Goal: Task Accomplishment & Management: Use online tool/utility

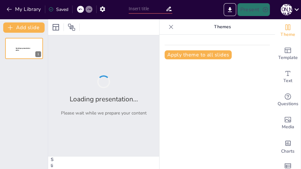
type input "Imported Shoe Game.pptx"
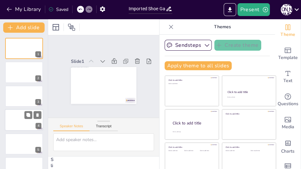
click at [22, 119] on div at bounding box center [24, 120] width 39 height 22
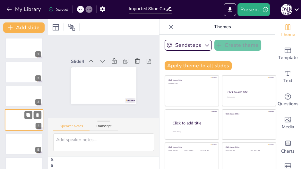
scroll to position [19, 0]
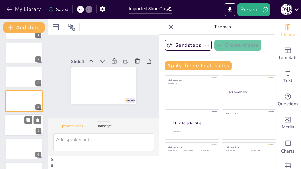
click at [20, 129] on div at bounding box center [24, 125] width 39 height 22
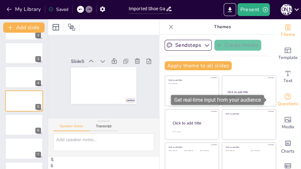
click at [284, 98] on icon "Get real-time input from your audience" at bounding box center [288, 97] width 8 height 8
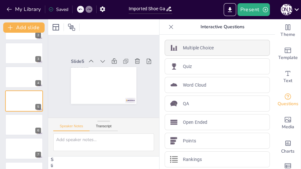
click at [203, 47] on p "Multiple Choice" at bounding box center [198, 48] width 31 height 7
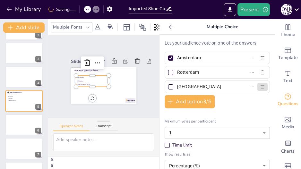
click at [260, 85] on icon "button" at bounding box center [262, 86] width 5 height 5
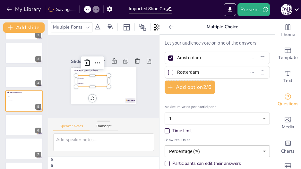
click at [168, 56] on div at bounding box center [170, 58] width 5 height 5
click at [177, 56] on input "Amsterdam" at bounding box center [207, 57] width 60 height 9
checkbox input "false"
click at [185, 59] on input "Amsterdam" at bounding box center [207, 57] width 60 height 9
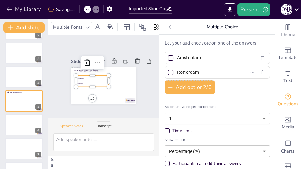
click at [185, 59] on input "Amsterdam" at bounding box center [207, 57] width 60 height 9
type input "Max"
click at [182, 68] on input "Rotterdam" at bounding box center [207, 72] width 60 height 9
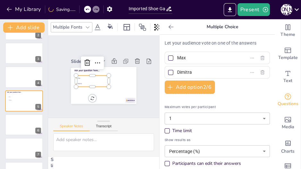
type input "Dimitra"
click at [144, 70] on div "Slide 1 Slide 2 Slide 3 Slide 4 Slide 5 Ask your question here... [PERSON_NAME]…" at bounding box center [103, 76] width 101 height 55
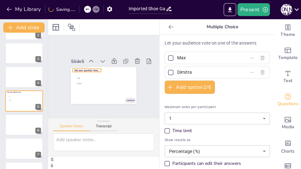
click at [84, 69] on span "Ask your question here..." at bounding box center [86, 70] width 25 height 3
click at [76, 76] on li "Max" at bounding box center [92, 78] width 33 height 5
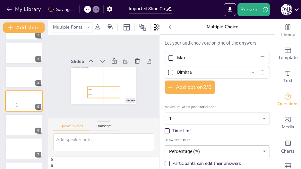
drag, startPoint x: 76, startPoint y: 76, endPoint x: 88, endPoint y: 85, distance: 14.8
click at [88, 87] on li "Max" at bounding box center [103, 89] width 33 height 5
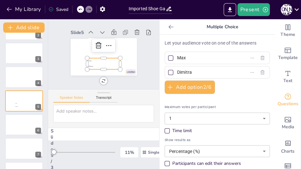
scroll to position [36, 0]
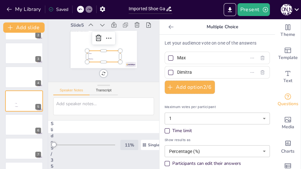
click at [127, 142] on div "11 %" at bounding box center [129, 145] width 15 height 6
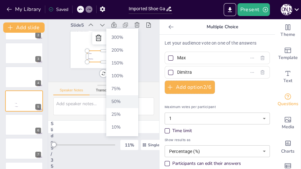
click at [117, 101] on span "50 %" at bounding box center [122, 102] width 27 height 6
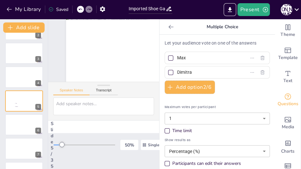
click at [170, 26] on icon at bounding box center [171, 27] width 6 height 6
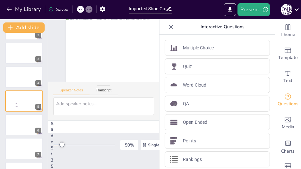
click at [170, 26] on icon at bounding box center [171, 27] width 6 height 6
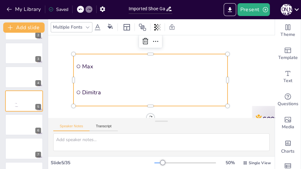
scroll to position [92, 70]
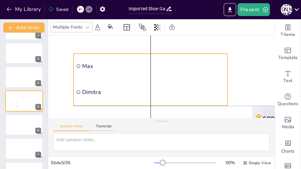
click at [172, 88] on li "Dimitra" at bounding box center [150, 92] width 154 height 25
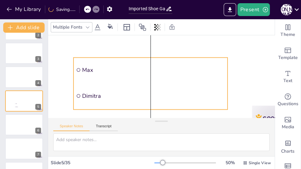
drag, startPoint x: 172, startPoint y: 88, endPoint x: 173, endPoint y: 92, distance: 4.0
click at [173, 92] on span "Dimitra" at bounding box center [153, 96] width 143 height 8
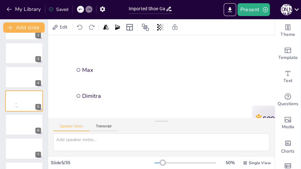
click at [63, 82] on div at bounding box center [150, 47] width 308 height 173
click at [24, 123] on div at bounding box center [24, 125] width 39 height 22
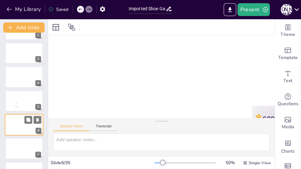
scroll to position [16, 70]
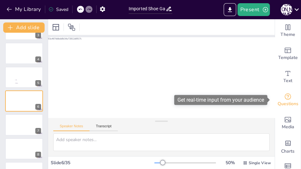
click at [285, 92] on div "Questions" at bounding box center [288, 100] width 26 height 23
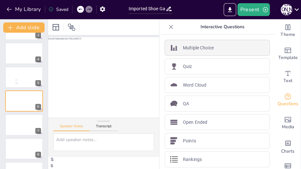
click at [204, 47] on p "Multiple Choice" at bounding box center [198, 48] width 31 height 7
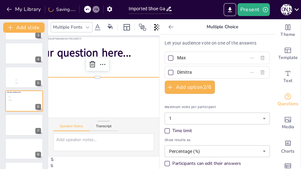
click at [168, 28] on icon at bounding box center [171, 27] width 6 height 6
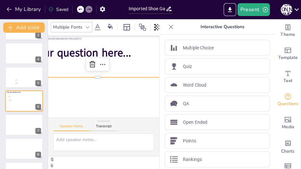
click at [168, 28] on icon at bounding box center [171, 27] width 6 height 6
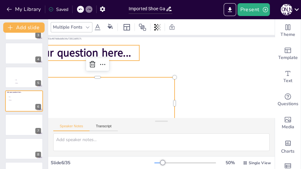
click at [116, 57] on span "Ask your question here..." at bounding box center [74, 43] width 119 height 27
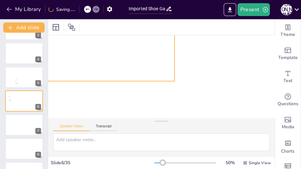
scroll to position [72, 70]
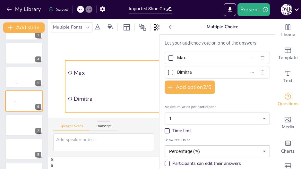
drag, startPoint x: 156, startPoint y: 70, endPoint x: 179, endPoint y: 96, distance: 34.8
click at [179, 96] on div "Document fonts Popular fonts Lato Montserrat Open Sans [PERSON_NAME] Poppins Ra…" at bounding box center [150, 94] width 301 height 150
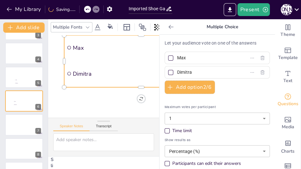
scroll to position [105, 70]
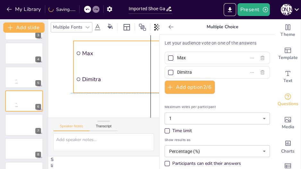
drag, startPoint x: 101, startPoint y: 67, endPoint x: 108, endPoint y: 82, distance: 16.2
click at [108, 82] on span "Dimitra" at bounding box center [153, 79] width 143 height 8
click at [169, 28] on icon at bounding box center [171, 27] width 6 height 6
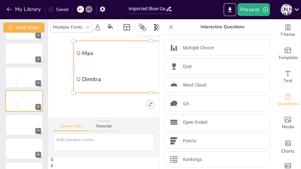
click at [169, 28] on icon at bounding box center [171, 27] width 4 height 4
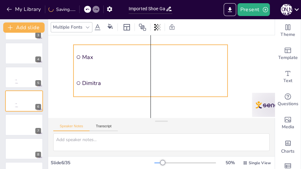
drag, startPoint x: 151, startPoint y: 66, endPoint x: 151, endPoint y: 70, distance: 3.9
click at [151, 70] on ul "[PERSON_NAME]" at bounding box center [151, 68] width 161 height 83
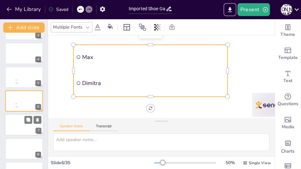
click at [20, 125] on div at bounding box center [24, 125] width 39 height 22
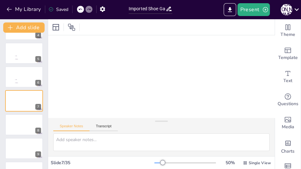
scroll to position [56, 70]
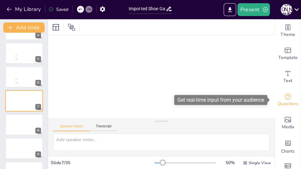
click at [284, 94] on icon "Get real-time input from your audience" at bounding box center [288, 97] width 8 height 8
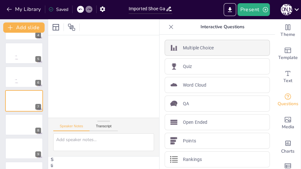
click at [200, 51] on p "Multiple Choice" at bounding box center [198, 48] width 31 height 7
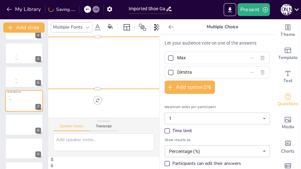
click at [168, 25] on icon at bounding box center [171, 27] width 6 height 6
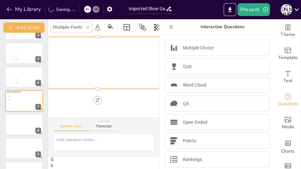
click at [168, 25] on icon at bounding box center [171, 27] width 6 height 6
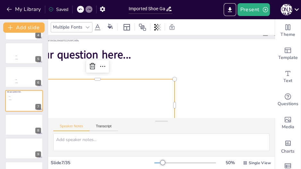
scroll to position [0, 70]
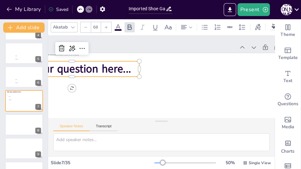
click at [109, 67] on span "Ask your question here..." at bounding box center [72, 68] width 119 height 15
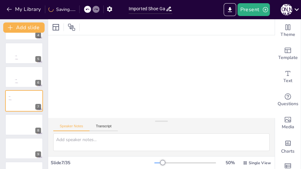
scroll to position [79, 70]
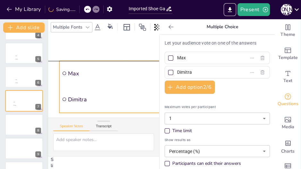
drag, startPoint x: 143, startPoint y: 60, endPoint x: 175, endPoint y: 101, distance: 51.7
click at [175, 101] on div "Document fonts Popular fonts Lato Montserrat Open Sans [PERSON_NAME] Poppins Ra…" at bounding box center [150, 94] width 301 height 150
click at [168, 26] on icon at bounding box center [171, 27] width 6 height 6
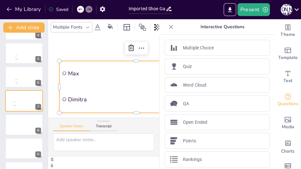
click at [168, 26] on icon at bounding box center [171, 27] width 6 height 6
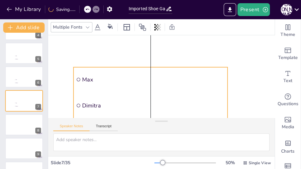
drag, startPoint x: 139, startPoint y: 84, endPoint x: 154, endPoint y: 90, distance: 16.6
click at [154, 90] on li "Max" at bounding box center [150, 78] width 156 height 41
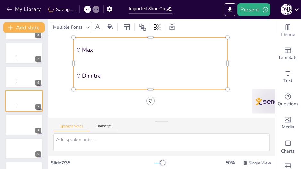
scroll to position [112, 70]
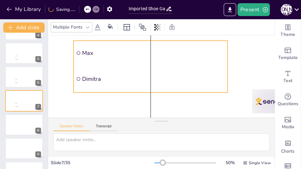
click at [151, 75] on span "Dimitra" at bounding box center [153, 79] width 143 height 8
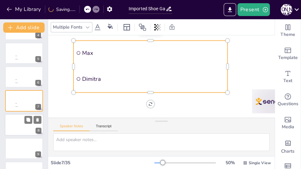
click at [23, 121] on div at bounding box center [24, 125] width 39 height 22
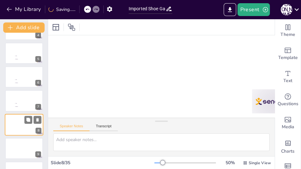
scroll to position [36, 70]
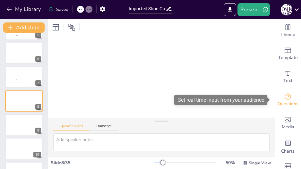
click at [284, 93] on icon "Get real-time input from your audience" at bounding box center [288, 97] width 8 height 8
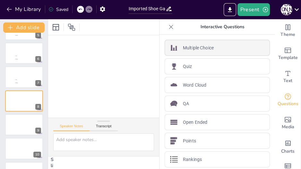
click at [197, 44] on div "Multiple Choice" at bounding box center [217, 48] width 105 height 16
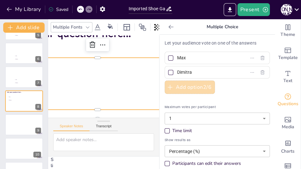
click at [185, 85] on button "Add option 2 / 6" at bounding box center [190, 87] width 50 height 13
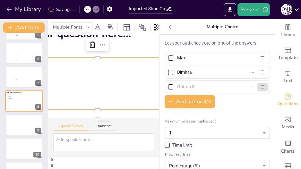
click at [260, 86] on icon "button" at bounding box center [262, 86] width 5 height 5
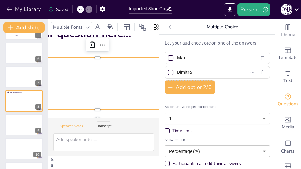
click at [168, 25] on icon at bounding box center [171, 27] width 6 height 6
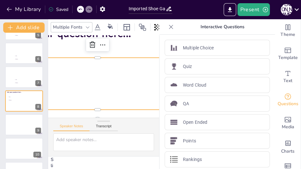
click at [169, 25] on icon at bounding box center [171, 27] width 4 height 4
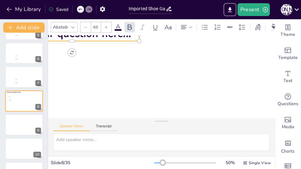
click at [130, 37] on span "Ask your question here..." at bounding box center [72, 33] width 119 height 15
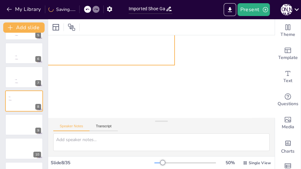
scroll to position [82, 70]
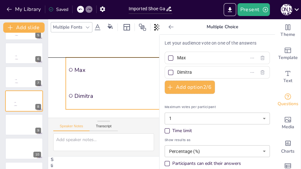
drag, startPoint x: 153, startPoint y: 68, endPoint x: 177, endPoint y: 101, distance: 40.9
click at [177, 101] on div "Document fonts Popular fonts Lato Montserrat Open Sans [PERSON_NAME] Poppins Ra…" at bounding box center [150, 94] width 301 height 150
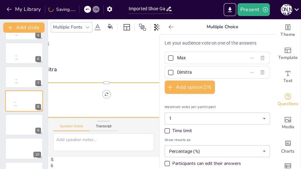
scroll to position [111, 109]
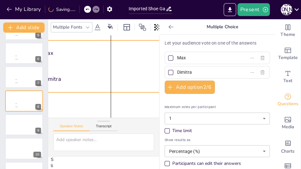
drag, startPoint x: 97, startPoint y: 56, endPoint x: 106, endPoint y: 65, distance: 12.9
click at [106, 66] on li "Dimitra" at bounding box center [111, 78] width 154 height 25
click at [24, 123] on button at bounding box center [28, 120] width 8 height 8
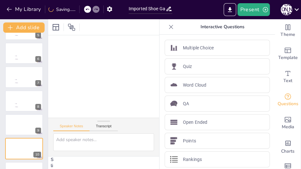
scroll to position [65, 109]
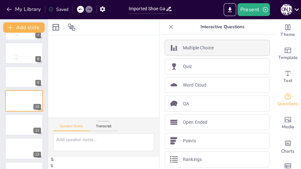
click at [202, 49] on p "Multiple Choice" at bounding box center [198, 48] width 31 height 7
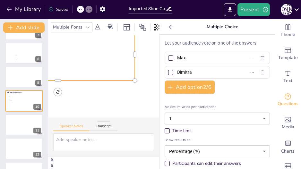
scroll to position [0, 109]
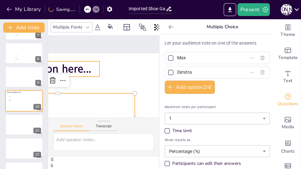
click at [74, 62] on span "Ask your question here..." at bounding box center [45, 34] width 110 height 72
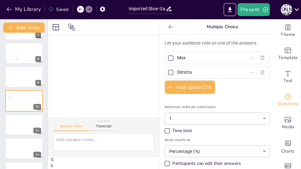
click at [106, 99] on div at bounding box center [74, 31] width 308 height 173
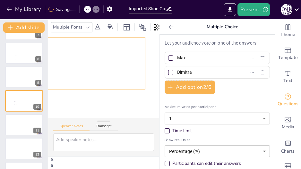
drag, startPoint x: 80, startPoint y: 45, endPoint x: 125, endPoint y: 83, distance: 59.2
click at [125, 83] on li "Dimitra" at bounding box center [68, 71] width 156 height 41
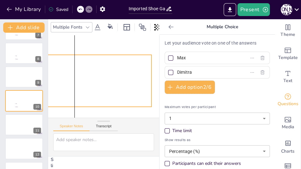
drag, startPoint x: 65, startPoint y: 73, endPoint x: 73, endPoint y: 90, distance: 18.8
click at [73, 90] on span "Dimitra" at bounding box center [77, 94] width 143 height 8
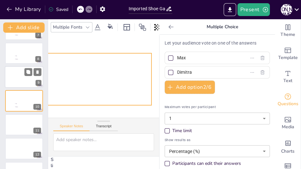
click at [14, 78] on div at bounding box center [24, 77] width 39 height 22
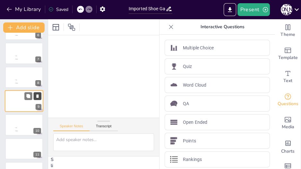
click at [36, 94] on icon at bounding box center [37, 96] width 4 height 4
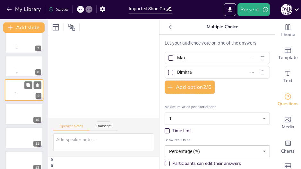
scroll to position [150, 0]
click at [13, 113] on div at bounding box center [24, 114] width 39 height 22
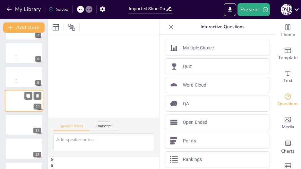
scroll to position [0, 146]
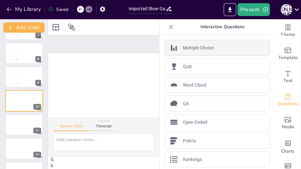
click at [189, 45] on p "Multiple Choice" at bounding box center [198, 48] width 31 height 7
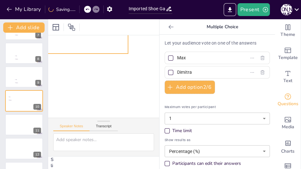
scroll to position [92, 116]
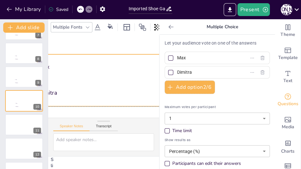
drag, startPoint x: 118, startPoint y: 79, endPoint x: 125, endPoint y: 100, distance: 22.5
click at [125, 100] on li "Dimitra" at bounding box center [107, 93] width 154 height 25
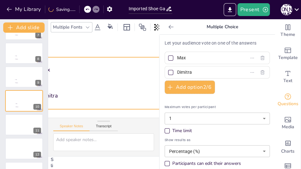
click at [104, 94] on span "Dimitra" at bounding box center [110, 96] width 143 height 8
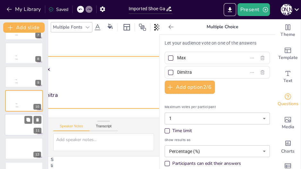
click at [13, 125] on div at bounding box center [24, 125] width 39 height 22
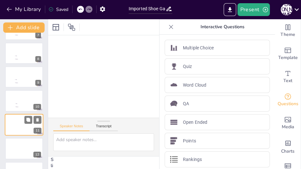
scroll to position [17, 116]
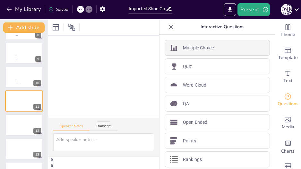
click at [190, 42] on div "Multiple Choice" at bounding box center [217, 48] width 105 height 16
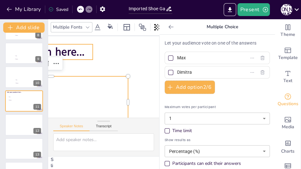
click at [72, 56] on span "Ask your question here..." at bounding box center [28, 43] width 119 height 27
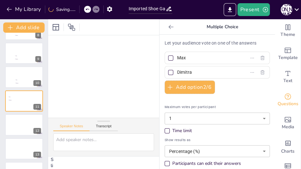
scroll to position [94, 116]
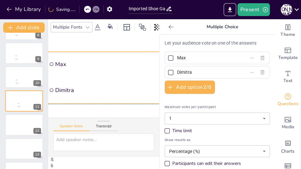
drag, startPoint x: 67, startPoint y: 41, endPoint x: 139, endPoint y: 95, distance: 90.0
click at [139, 95] on li "Dimitra" at bounding box center [124, 90] width 154 height 25
drag, startPoint x: 101, startPoint y: 92, endPoint x: 83, endPoint y: 91, distance: 18.0
click at [83, 91] on span "Dimitra" at bounding box center [107, 90] width 143 height 8
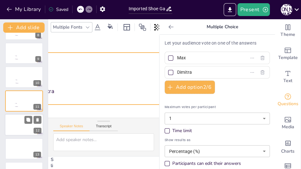
click at [21, 123] on div at bounding box center [24, 125] width 39 height 22
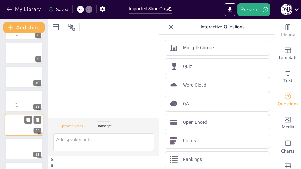
scroll to position [20, 116]
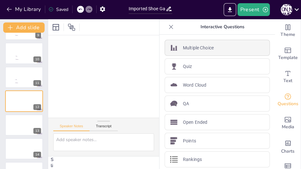
click at [187, 48] on p "Multiple Choice" at bounding box center [198, 48] width 31 height 7
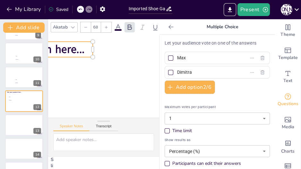
click at [66, 47] on span "Ask your question here..." at bounding box center [25, 49] width 119 height 15
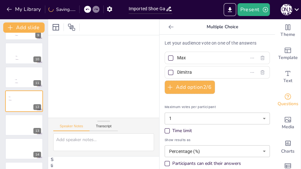
scroll to position [98, 116]
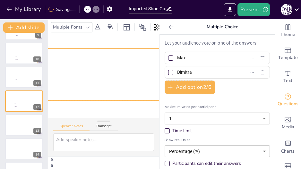
drag, startPoint x: 75, startPoint y: 38, endPoint x: 120, endPoint y: 89, distance: 68.0
click at [120, 89] on li "Dimitra" at bounding box center [95, 86] width 156 height 41
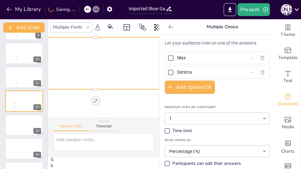
scroll to position [115, 116]
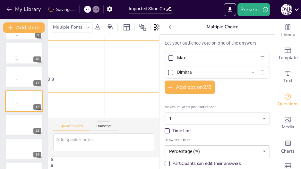
drag, startPoint x: 94, startPoint y: 69, endPoint x: 99, endPoint y: 69, distance: 4.5
click at [99, 75] on span "Dimitra" at bounding box center [107, 79] width 143 height 8
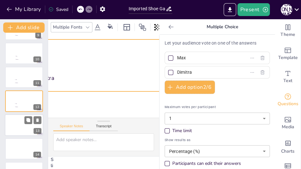
click at [16, 124] on div at bounding box center [24, 125] width 39 height 22
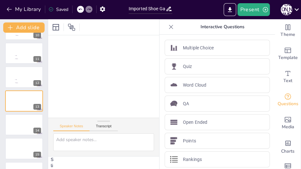
scroll to position [107, 116]
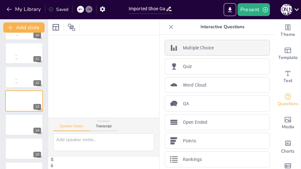
click at [188, 50] on p "Multiple Choice" at bounding box center [198, 48] width 31 height 7
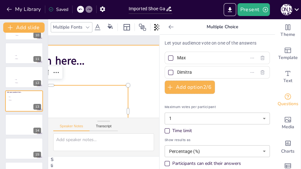
scroll to position [0, 116]
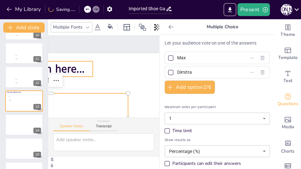
click at [73, 70] on span "Ask your question here..." at bounding box center [26, 60] width 119 height 27
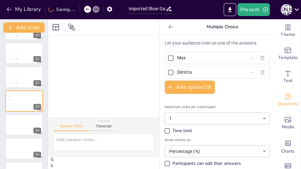
scroll to position [93, 116]
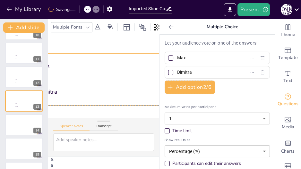
drag, startPoint x: 68, startPoint y: 47, endPoint x: 115, endPoint y: 96, distance: 68.1
click at [115, 96] on li "Dimitra" at bounding box center [107, 92] width 154 height 25
drag, startPoint x: 102, startPoint y: 93, endPoint x: 98, endPoint y: 94, distance: 4.4
click at [98, 94] on span "Dimitra" at bounding box center [105, 92] width 143 height 22
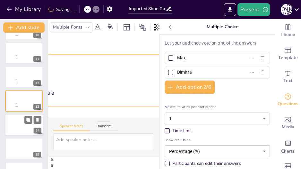
click at [22, 122] on div at bounding box center [24, 125] width 39 height 22
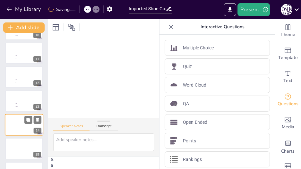
scroll to position [18, 116]
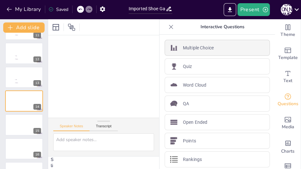
click at [187, 47] on p "Multiple Choice" at bounding box center [198, 48] width 31 height 7
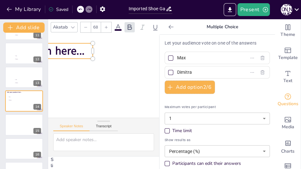
click at [65, 51] on span "Ask your question here..." at bounding box center [25, 50] width 119 height 15
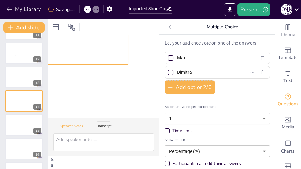
scroll to position [88, 116]
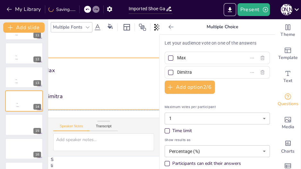
drag, startPoint x: 57, startPoint y: 41, endPoint x: 118, endPoint y: 97, distance: 82.5
click at [118, 97] on span "Dimitra" at bounding box center [113, 97] width 143 height 22
drag, startPoint x: 94, startPoint y: 96, endPoint x: 86, endPoint y: 95, distance: 8.0
click at [86, 95] on span "Dimitra" at bounding box center [107, 96] width 143 height 8
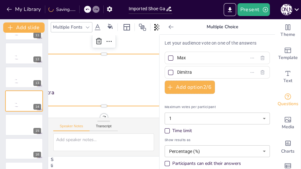
scroll to position [98, 116]
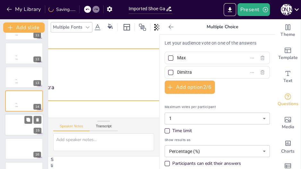
click at [20, 127] on div at bounding box center [24, 125] width 39 height 22
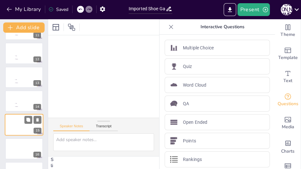
scroll to position [23, 116]
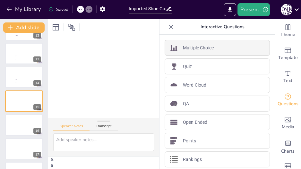
click at [208, 50] on p "Multiple Choice" at bounding box center [198, 48] width 31 height 7
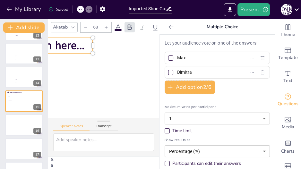
click at [72, 43] on span "Ask your question here..." at bounding box center [25, 45] width 119 height 15
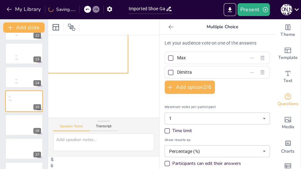
scroll to position [74, 116]
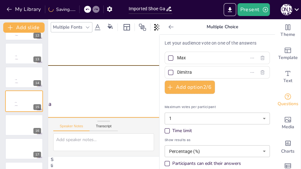
drag, startPoint x: 105, startPoint y: 83, endPoint x: 117, endPoint y: 108, distance: 28.0
click at [117, 108] on li "Dimitra" at bounding box center [101, 103] width 154 height 25
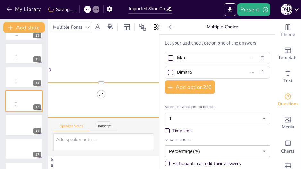
scroll to position [109, 116]
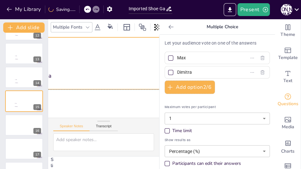
drag, startPoint x: 101, startPoint y: 67, endPoint x: 101, endPoint y: 71, distance: 4.5
click at [101, 72] on span "Dimitra" at bounding box center [104, 76] width 143 height 8
drag, startPoint x: 95, startPoint y: 76, endPoint x: 100, endPoint y: 76, distance: 4.5
click at [100, 76] on span "Dimitra" at bounding box center [107, 76] width 143 height 8
click at [12, 122] on div at bounding box center [24, 125] width 39 height 22
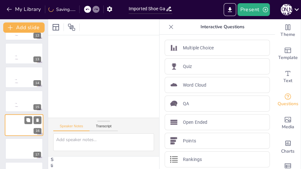
scroll to position [34, 116]
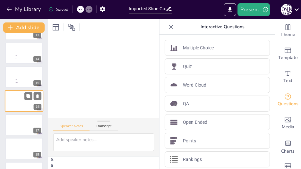
click at [12, 104] on div at bounding box center [24, 101] width 39 height 22
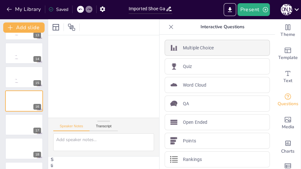
click at [188, 49] on p "Multiple Choice" at bounding box center [198, 48] width 31 height 7
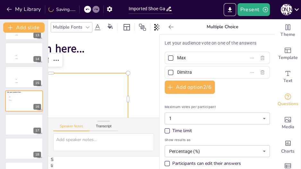
scroll to position [19, 116]
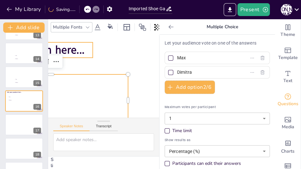
click at [72, 43] on span "Ask your question here..." at bounding box center [28, 41] width 119 height 27
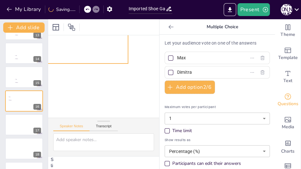
scroll to position [82, 116]
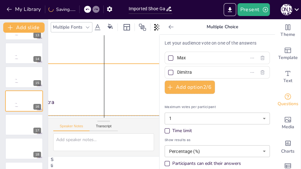
drag, startPoint x: 98, startPoint y: 72, endPoint x: 125, endPoint y: 104, distance: 42.2
click at [125, 104] on span "Dimitra" at bounding box center [104, 102] width 143 height 22
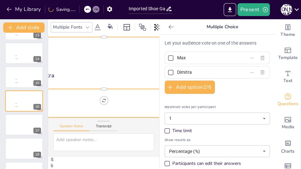
scroll to position [110, 116]
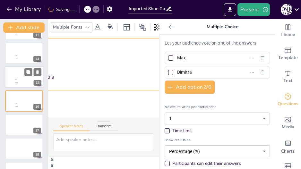
click at [18, 80] on span "Max" at bounding box center [24, 79] width 18 height 1
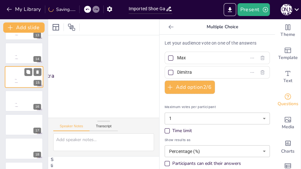
scroll to position [35, 116]
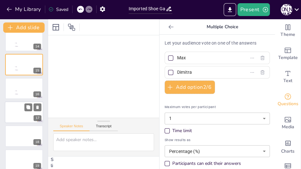
click at [15, 115] on div at bounding box center [24, 112] width 39 height 22
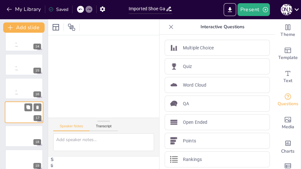
scroll to position [0, 116]
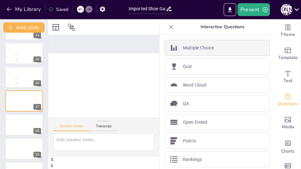
click at [203, 48] on p "Multiple Choice" at bounding box center [198, 48] width 31 height 7
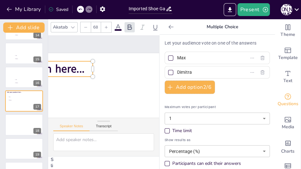
click at [70, 69] on span "Ask your question here..." at bounding box center [25, 68] width 119 height 15
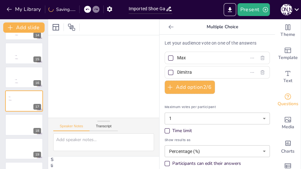
scroll to position [92, 116]
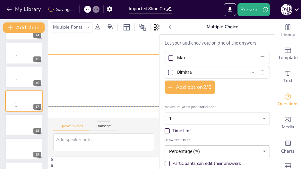
drag, startPoint x: 89, startPoint y: 59, endPoint x: 113, endPoint y: 99, distance: 45.8
click at [113, 99] on li "Dimitra" at bounding box center [95, 93] width 154 height 25
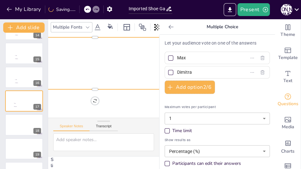
scroll to position [112, 116]
click at [97, 78] on li "Dimitra" at bounding box center [96, 76] width 154 height 25
drag, startPoint x: 97, startPoint y: 78, endPoint x: 107, endPoint y: 77, distance: 10.3
click at [107, 77] on li "Dimitra" at bounding box center [104, 76] width 156 height 41
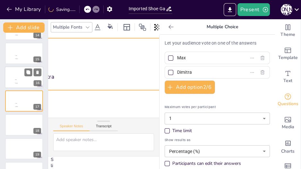
click at [20, 76] on div at bounding box center [24, 77] width 39 height 22
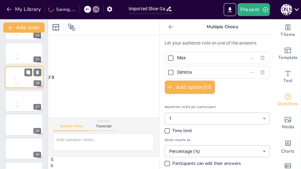
scroll to position [37, 116]
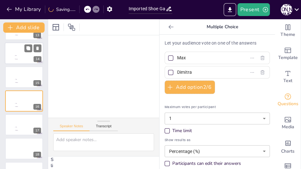
click at [21, 57] on li "Dimitra" at bounding box center [23, 58] width 19 height 3
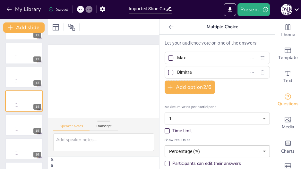
scroll to position [0, 116]
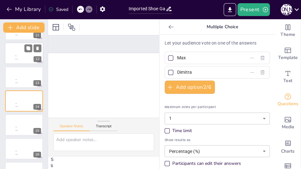
click at [17, 57] on li "Max" at bounding box center [23, 56] width 19 height 3
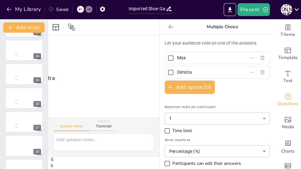
scroll to position [360, 0]
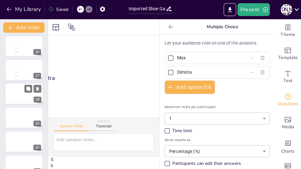
click at [21, 92] on div at bounding box center [24, 94] width 39 height 22
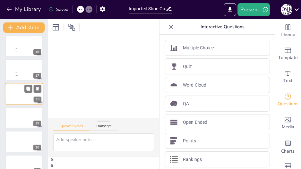
scroll to position [39, 116]
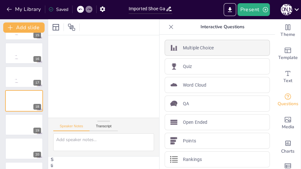
click at [210, 47] on p "Multiple Choice" at bounding box center [198, 48] width 31 height 7
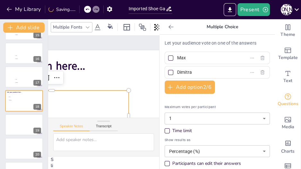
scroll to position [0, 116]
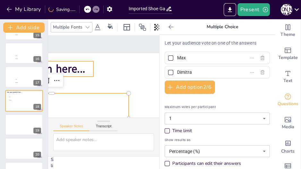
click at [73, 67] on span "Ask your question here..." at bounding box center [26, 68] width 119 height 15
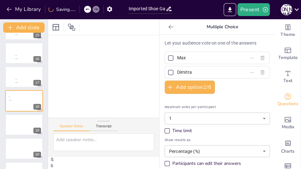
scroll to position [77, 116]
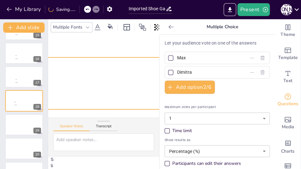
drag, startPoint x: 116, startPoint y: 80, endPoint x: 124, endPoint y: 91, distance: 14.0
click at [124, 91] on li "Dimitra" at bounding box center [97, 95] width 154 height 25
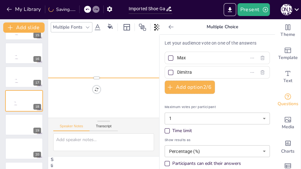
scroll to position [110, 116]
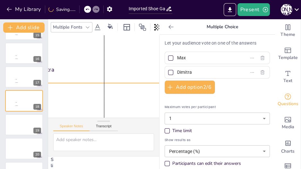
drag, startPoint x: 101, startPoint y: 61, endPoint x: 106, endPoint y: 65, distance: 6.1
click at [106, 66] on span "Dimitra" at bounding box center [107, 70] width 143 height 8
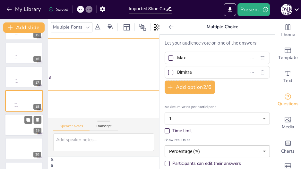
click at [22, 126] on div at bounding box center [24, 125] width 39 height 22
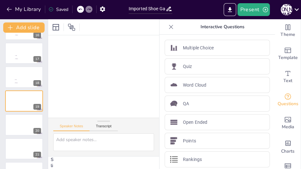
scroll to position [0, 116]
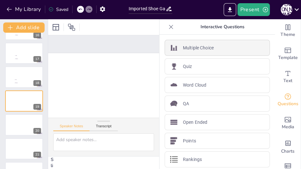
click at [193, 49] on p "Multiple Choice" at bounding box center [198, 48] width 31 height 7
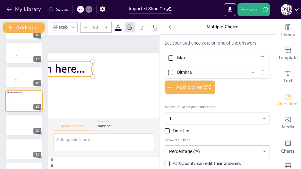
click at [61, 72] on span "Ask your question here..." at bounding box center [25, 68] width 119 height 15
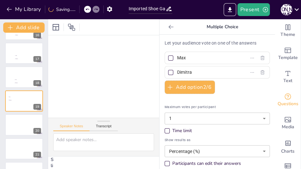
scroll to position [72, 116]
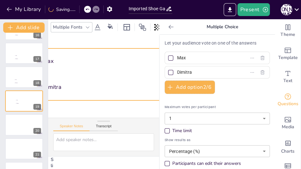
drag, startPoint x: 132, startPoint y: 83, endPoint x: 133, endPoint y: 89, distance: 5.9
click at [133, 89] on span "Dimitra" at bounding box center [114, 87] width 143 height 8
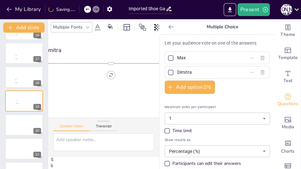
scroll to position [115, 116]
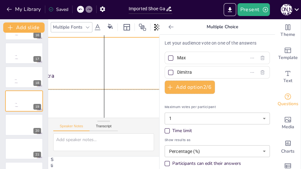
drag, startPoint x: 98, startPoint y: 50, endPoint x: 91, endPoint y: 75, distance: 25.6
click at [91, 75] on li "Dimitra" at bounding box center [104, 76] width 154 height 25
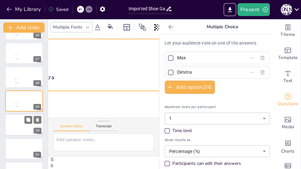
click at [21, 128] on div at bounding box center [24, 125] width 39 height 22
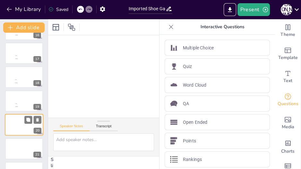
scroll to position [40, 116]
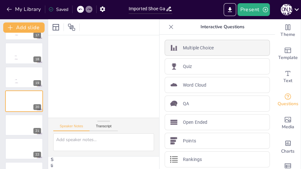
click at [199, 46] on p "Multiple Choice" at bounding box center [198, 48] width 31 height 7
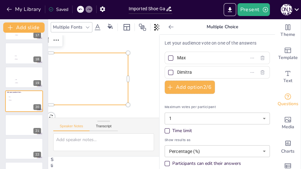
scroll to position [0, 116]
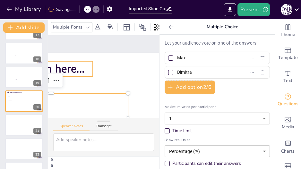
click at [68, 65] on span "Ask your question here..." at bounding box center [26, 60] width 119 height 27
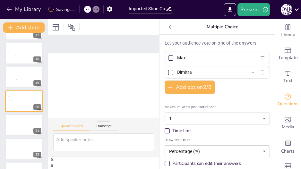
scroll to position [50, 116]
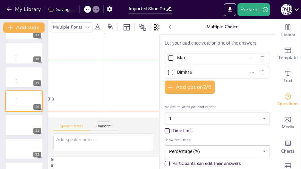
drag, startPoint x: 74, startPoint y: 77, endPoint x: 128, endPoint y: 94, distance: 56.0
click at [128, 95] on span "Dimitra" at bounding box center [107, 99] width 143 height 8
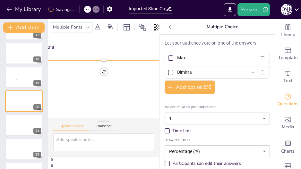
scroll to position [104, 116]
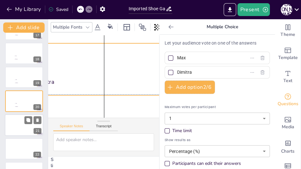
click at [20, 127] on div at bounding box center [24, 125] width 39 height 22
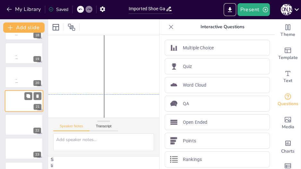
scroll to position [29, 116]
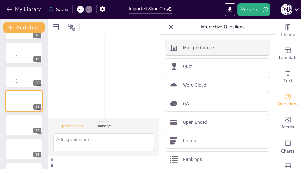
click at [192, 47] on p "Multiple Choice" at bounding box center [198, 48] width 31 height 7
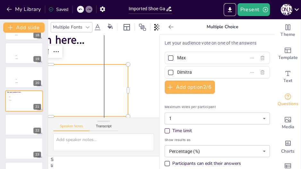
scroll to position [0, 116]
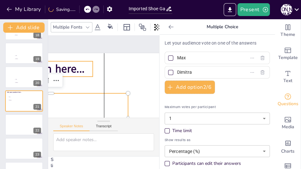
click at [63, 64] on span "Ask your question here..." at bounding box center [25, 68] width 119 height 15
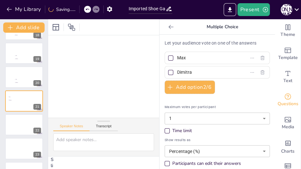
scroll to position [78, 116]
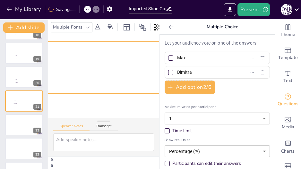
click at [118, 83] on li "Dimitra" at bounding box center [93, 80] width 154 height 25
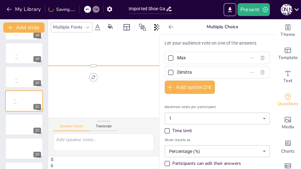
scroll to position [106, 116]
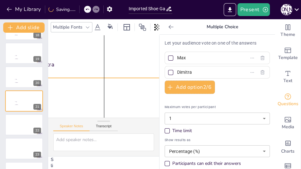
drag, startPoint x: 90, startPoint y: 55, endPoint x: 102, endPoint y: 67, distance: 17.5
click at [102, 67] on span "Dimitra" at bounding box center [107, 65] width 143 height 8
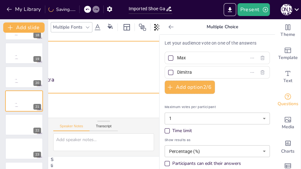
click at [90, 98] on div at bounding box center [104, 33] width 308 height 173
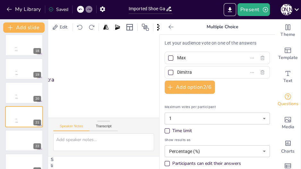
scroll to position [0, 0]
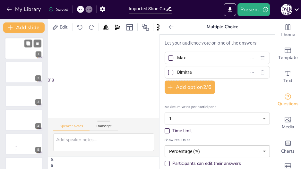
click at [13, 47] on div at bounding box center [24, 49] width 39 height 22
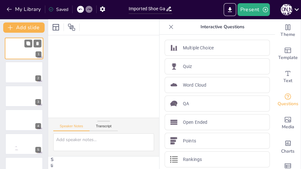
scroll to position [31, 116]
click at [169, 27] on icon at bounding box center [171, 27] width 4 height 4
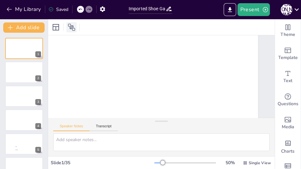
click at [70, 26] on icon at bounding box center [72, 27] width 8 height 8
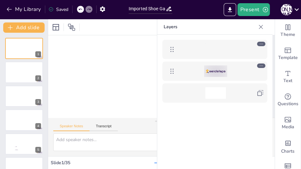
click at [244, 72] on div at bounding box center [215, 71] width 74 height 12
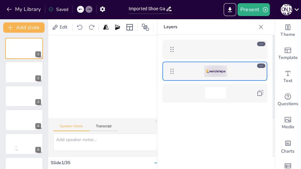
click at [262, 66] on icon at bounding box center [261, 66] width 4 height 4
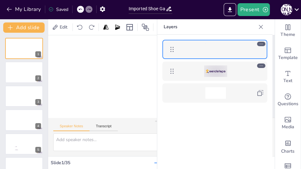
click at [139, 98] on div at bounding box center [104, 108] width 308 height 173
click at [262, 24] on icon at bounding box center [261, 27] width 6 height 6
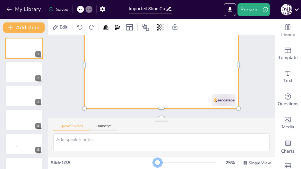
click at [155, 163] on div at bounding box center [155, 163] width 3 height 1
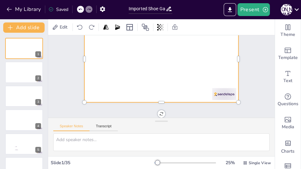
scroll to position [40, 0]
click at [142, 25] on icon at bounding box center [146, 27] width 8 height 8
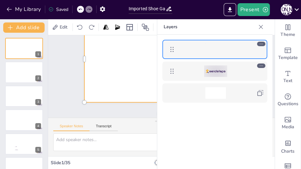
click at [216, 65] on div at bounding box center [215, 71] width 23 height 12
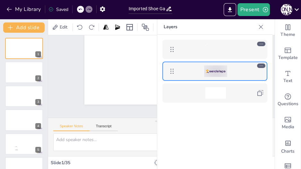
scroll to position [39, 0]
click at [138, 105] on div "Slide 1 Slide 2 Slide 3 Slide 4 Slide 5 Max Dimitra Slide 6 Max Dimitra Slide 7…" at bounding box center [161, 76] width 227 height 82
click at [261, 29] on icon at bounding box center [261, 27] width 6 height 6
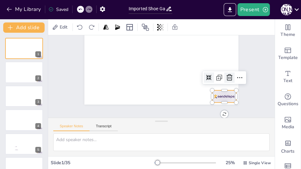
click at [226, 75] on icon at bounding box center [230, 78] width 8 height 8
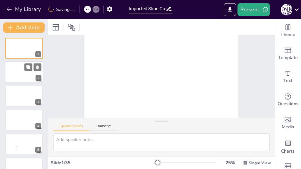
scroll to position [25, 0]
click at [22, 76] on div at bounding box center [24, 73] width 39 height 22
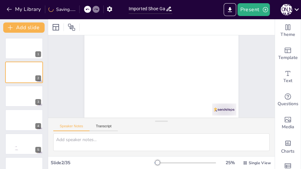
scroll to position [0, 0]
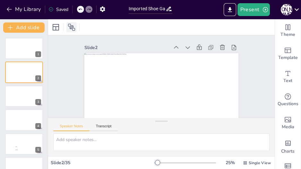
click at [68, 24] on icon at bounding box center [71, 27] width 7 height 7
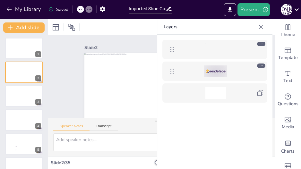
click at [247, 71] on div at bounding box center [215, 71] width 74 height 12
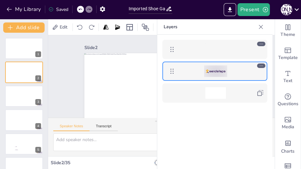
click at [264, 26] on icon at bounding box center [261, 27] width 6 height 6
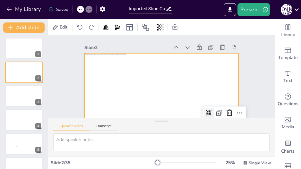
scroll to position [32, 0]
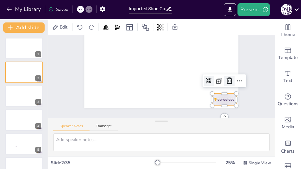
click at [228, 98] on icon at bounding box center [224, 102] width 7 height 8
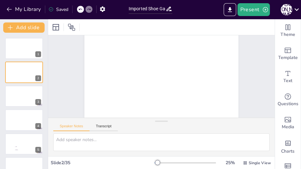
scroll to position [25, 0]
click at [13, 92] on div at bounding box center [24, 96] width 39 height 22
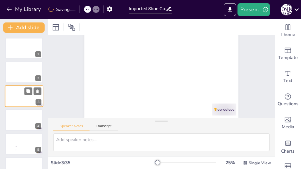
scroll to position [0, 0]
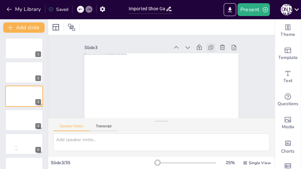
click at [208, 47] on icon at bounding box center [211, 47] width 6 height 6
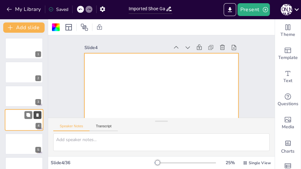
click at [37, 113] on icon at bounding box center [37, 115] width 4 height 4
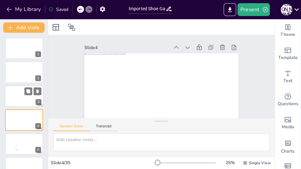
click at [18, 95] on div at bounding box center [24, 96] width 39 height 22
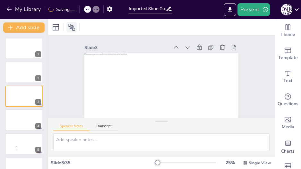
click at [72, 27] on icon at bounding box center [71, 27] width 7 height 7
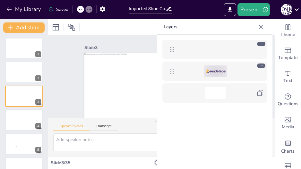
click at [264, 66] on div at bounding box center [261, 66] width 8 height 4
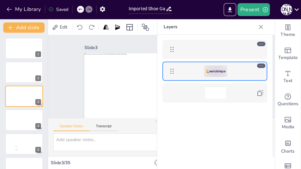
click at [261, 25] on icon at bounding box center [261, 27] width 6 height 6
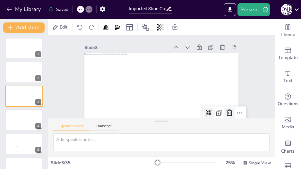
click at [225, 122] on icon at bounding box center [220, 126] width 9 height 9
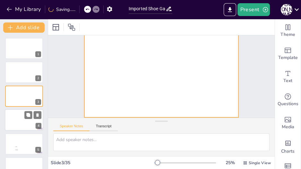
scroll to position [25, 0]
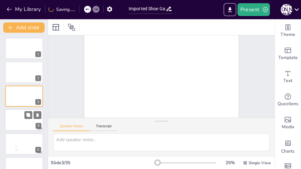
click at [16, 116] on div at bounding box center [24, 120] width 39 height 22
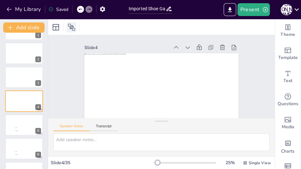
click at [73, 26] on icon at bounding box center [72, 27] width 8 height 8
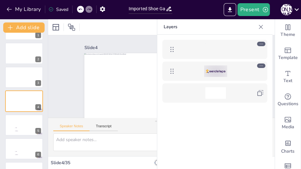
click at [181, 70] on div at bounding box center [215, 71] width 74 height 12
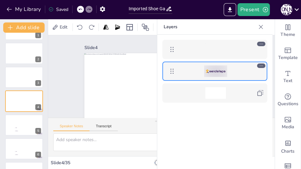
click at [260, 26] on icon at bounding box center [261, 27] width 6 height 6
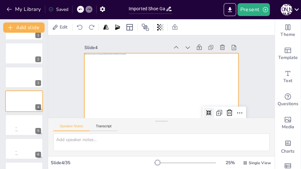
scroll to position [39, 0]
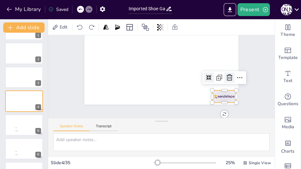
click at [228, 81] on icon at bounding box center [229, 85] width 8 height 8
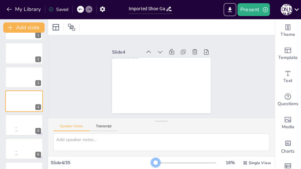
scroll to position [0, 0]
click at [153, 162] on div at bounding box center [155, 162] width 5 height 5
click at [21, 122] on div at bounding box center [24, 125] width 39 height 22
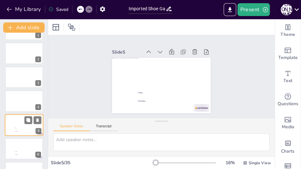
scroll to position [43, 0]
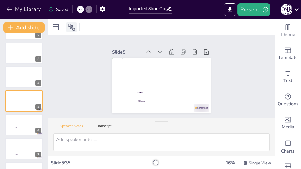
click at [75, 29] on icon at bounding box center [71, 27] width 7 height 7
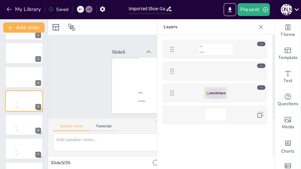
click at [249, 89] on div at bounding box center [215, 93] width 74 height 12
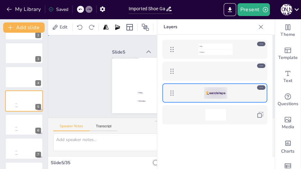
click at [90, 85] on div "Slide 1 Slide 2 Slide 3 Slide 4 Slide 5 Max Dimitra Slide 6 Max Dimitra Slide 7…" at bounding box center [162, 77] width 234 height 106
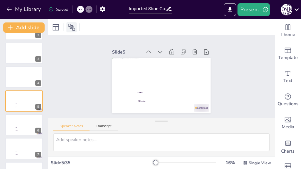
click at [70, 26] on icon at bounding box center [71, 27] width 7 height 7
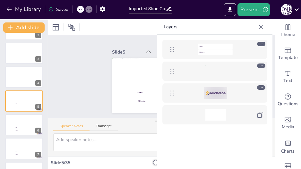
click at [230, 92] on div at bounding box center [215, 93] width 74 height 12
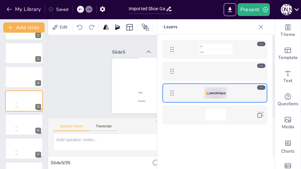
click at [259, 27] on icon at bounding box center [261, 27] width 6 height 6
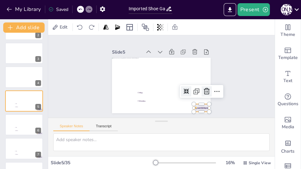
click at [204, 88] on icon at bounding box center [207, 91] width 6 height 6
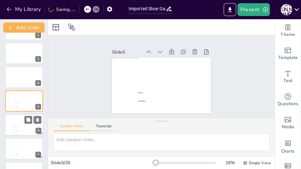
click at [10, 121] on div at bounding box center [24, 125] width 39 height 22
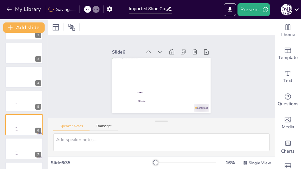
scroll to position [67, 0]
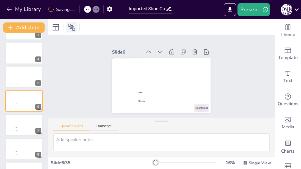
click at [72, 28] on icon at bounding box center [72, 27] width 8 height 8
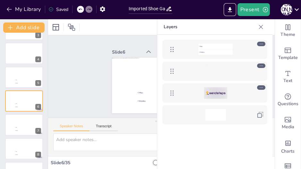
click at [248, 92] on div at bounding box center [215, 93] width 74 height 12
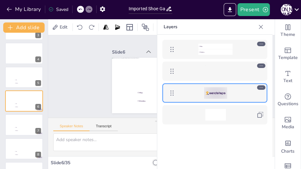
click at [262, 24] on icon at bounding box center [261, 27] width 6 height 6
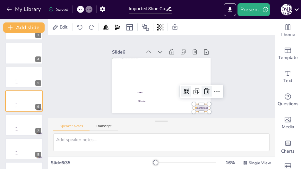
click at [204, 88] on icon at bounding box center [207, 91] width 6 height 6
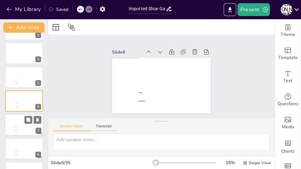
click at [23, 127] on span "Max" at bounding box center [24, 127] width 18 height 1
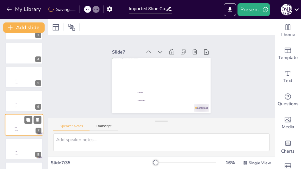
scroll to position [91, 0]
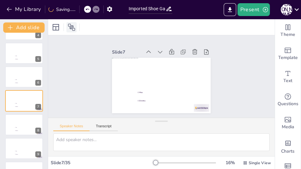
click at [70, 28] on icon at bounding box center [72, 27] width 8 height 8
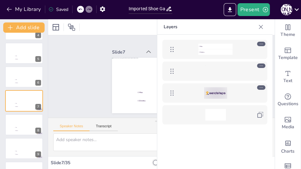
click at [192, 86] on div at bounding box center [214, 92] width 105 height 19
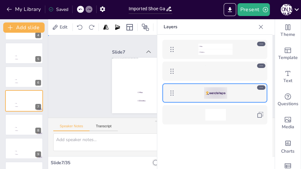
click at [99, 69] on div "Slide 1 Slide 2 Slide 3 Slide 4 Slide 5 Max Dimitra Slide 6 Max Dimitra Slide 7…" at bounding box center [161, 76] width 134 height 73
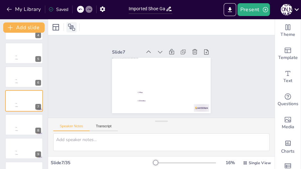
click at [74, 22] on div at bounding box center [71, 27] width 10 height 10
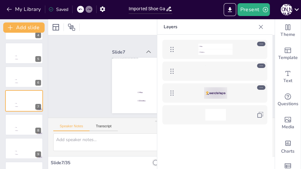
click at [189, 93] on div at bounding box center [215, 93] width 74 height 12
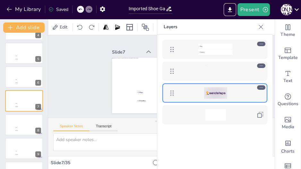
click at [261, 26] on icon at bounding box center [261, 27] width 6 height 6
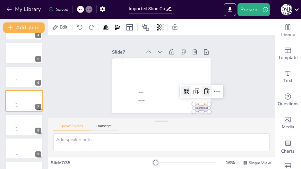
click at [203, 89] on icon at bounding box center [207, 92] width 8 height 8
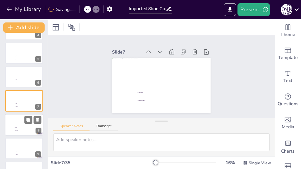
click at [19, 128] on span "Max" at bounding box center [24, 127] width 18 height 1
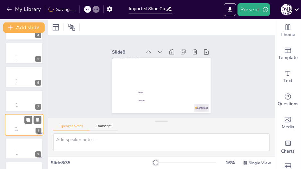
scroll to position [115, 0]
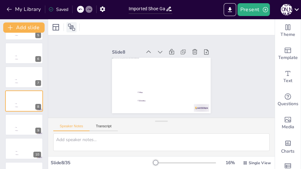
click at [74, 27] on icon at bounding box center [72, 27] width 8 height 8
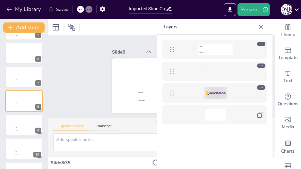
click at [248, 90] on div at bounding box center [215, 93] width 74 height 12
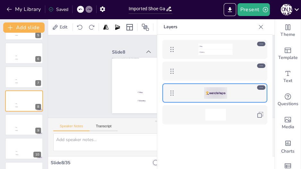
click at [262, 26] on icon at bounding box center [261, 27] width 6 height 6
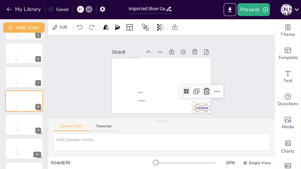
click at [204, 88] on icon at bounding box center [207, 92] width 8 height 8
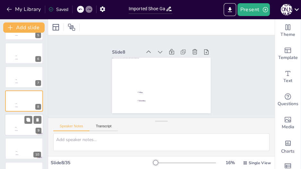
click at [22, 127] on span "Max" at bounding box center [24, 127] width 18 height 1
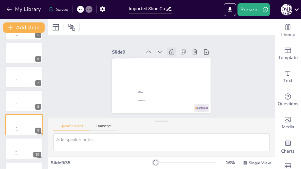
scroll to position [138, 0]
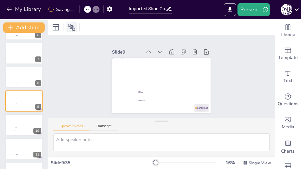
click at [75, 26] on icon at bounding box center [72, 27] width 8 height 8
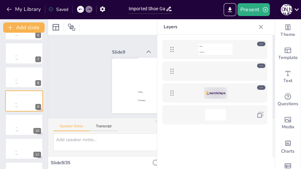
click at [239, 87] on div at bounding box center [215, 93] width 74 height 12
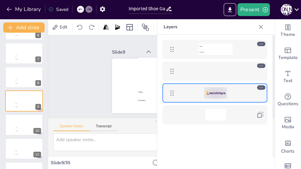
click at [262, 24] on icon at bounding box center [261, 27] width 6 height 6
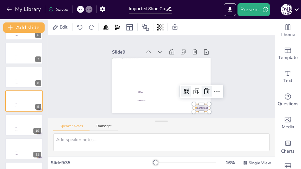
click at [205, 89] on icon at bounding box center [207, 92] width 8 height 8
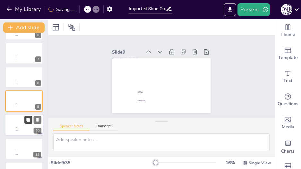
click at [30, 119] on icon at bounding box center [28, 120] width 4 height 4
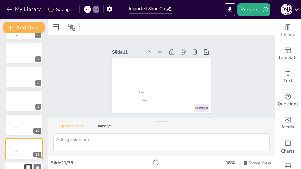
scroll to position [186, 0]
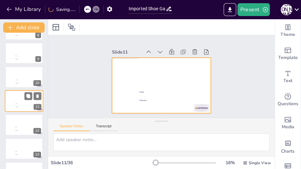
click at [18, 101] on div at bounding box center [24, 101] width 39 height 22
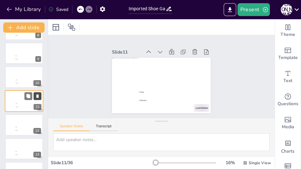
click at [39, 92] on button at bounding box center [38, 96] width 8 height 8
click at [19, 81] on li "Max" at bounding box center [24, 79] width 19 height 3
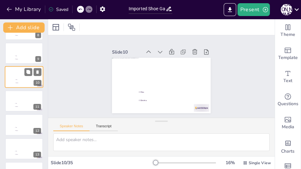
scroll to position [162, 0]
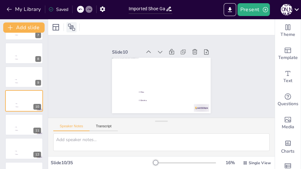
click at [70, 28] on icon at bounding box center [71, 27] width 7 height 7
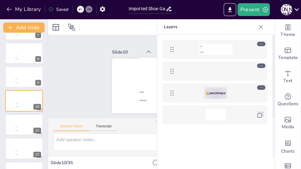
click at [242, 90] on div at bounding box center [215, 93] width 74 height 12
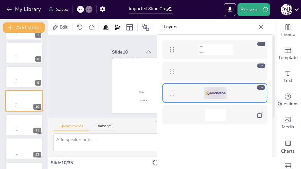
click at [259, 27] on icon at bounding box center [261, 27] width 6 height 6
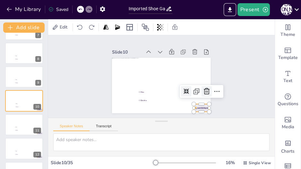
click at [142, 113] on icon at bounding box center [137, 117] width 9 height 9
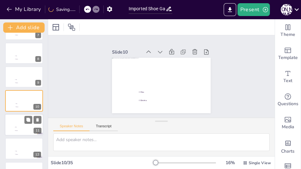
click at [11, 121] on div at bounding box center [24, 125] width 39 height 22
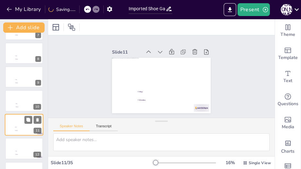
scroll to position [186, 0]
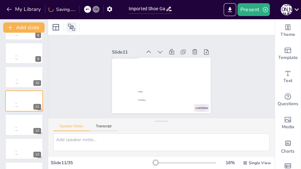
click at [70, 22] on div at bounding box center [71, 27] width 10 height 10
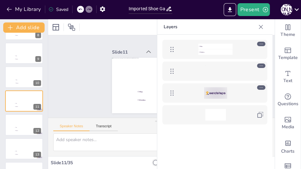
click at [247, 91] on div at bounding box center [215, 93] width 74 height 12
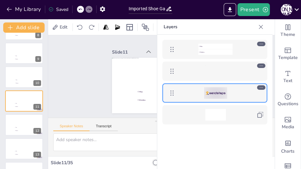
click at [262, 24] on icon at bounding box center [261, 27] width 6 height 6
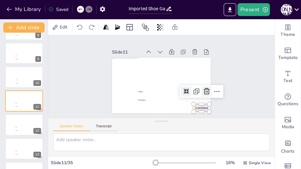
click at [204, 89] on icon at bounding box center [207, 91] width 6 height 6
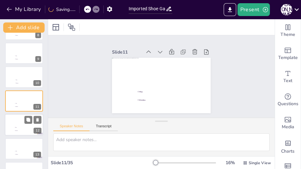
click at [15, 127] on li "Max" at bounding box center [23, 127] width 19 height 3
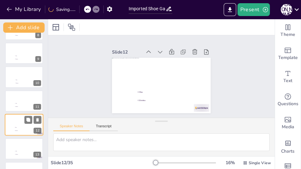
scroll to position [210, 0]
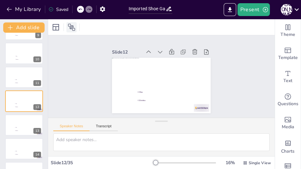
click at [74, 28] on icon at bounding box center [71, 27] width 7 height 7
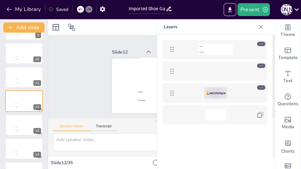
click at [245, 97] on div at bounding box center [215, 93] width 74 height 12
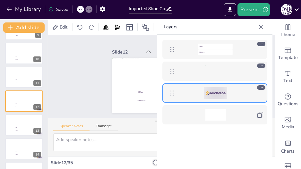
click at [263, 27] on icon at bounding box center [261, 27] width 6 height 6
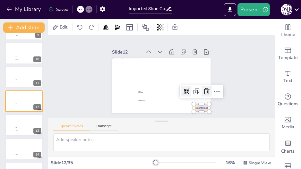
click at [203, 91] on icon at bounding box center [207, 92] width 8 height 8
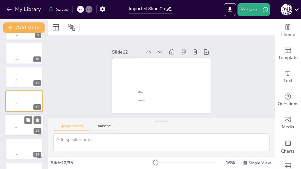
click at [13, 125] on div at bounding box center [24, 125] width 39 height 22
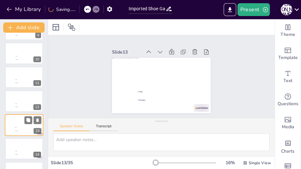
scroll to position [234, 0]
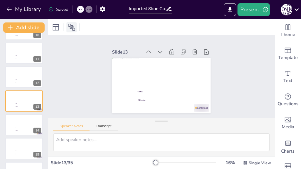
click at [75, 30] on icon at bounding box center [71, 27] width 7 height 7
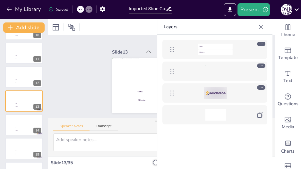
click at [228, 94] on div at bounding box center [215, 93] width 74 height 12
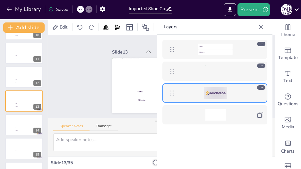
click at [262, 25] on icon at bounding box center [261, 27] width 4 height 4
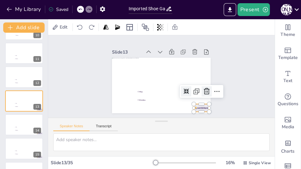
click at [206, 92] on icon at bounding box center [205, 95] width 6 height 7
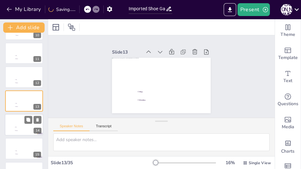
click at [8, 123] on div at bounding box center [24, 125] width 39 height 22
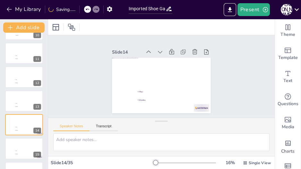
scroll to position [258, 0]
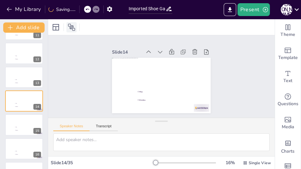
click at [73, 27] on icon at bounding box center [72, 27] width 8 height 8
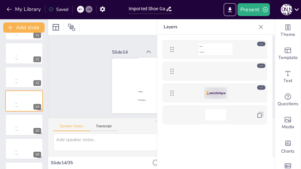
click at [240, 92] on div at bounding box center [215, 93] width 74 height 12
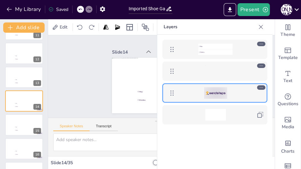
click at [261, 25] on icon at bounding box center [261, 27] width 6 height 6
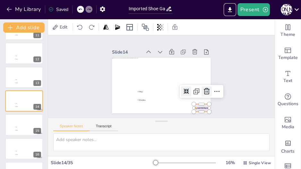
click at [204, 90] on icon at bounding box center [207, 91] width 6 height 6
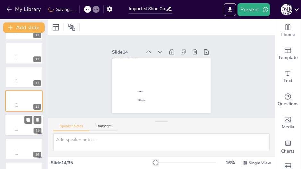
click at [11, 125] on div at bounding box center [24, 125] width 39 height 22
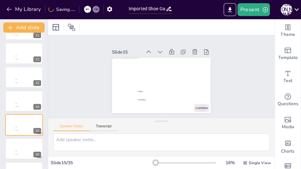
scroll to position [281, 0]
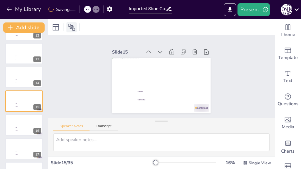
click at [67, 28] on div at bounding box center [71, 27] width 10 height 10
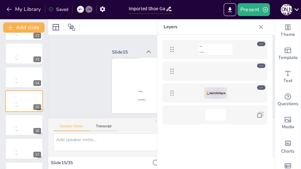
click at [241, 87] on div at bounding box center [215, 93] width 74 height 12
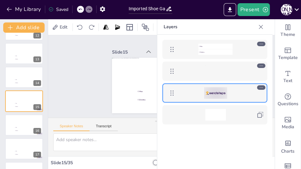
click at [262, 27] on icon at bounding box center [261, 27] width 6 height 6
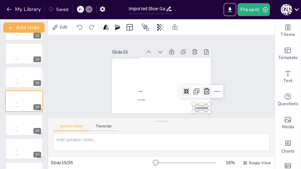
click at [202, 92] on icon at bounding box center [205, 95] width 6 height 7
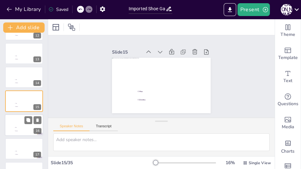
click at [12, 127] on div at bounding box center [24, 125] width 39 height 22
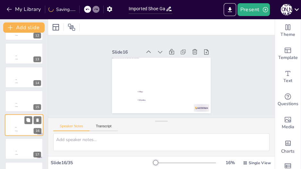
scroll to position [305, 0]
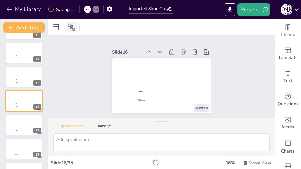
click at [73, 27] on icon at bounding box center [72, 27] width 8 height 8
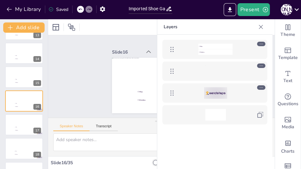
click at [226, 89] on div at bounding box center [215, 93] width 23 height 12
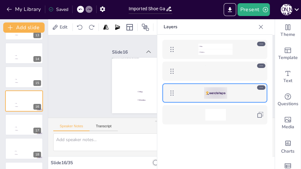
click at [262, 28] on icon at bounding box center [261, 27] width 6 height 6
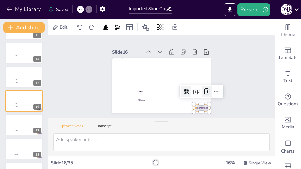
click at [205, 92] on icon at bounding box center [205, 96] width 8 height 8
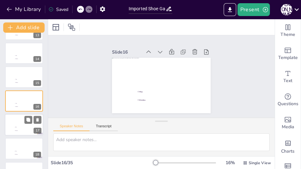
click at [12, 126] on div at bounding box center [24, 125] width 39 height 22
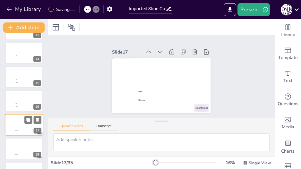
scroll to position [329, 0]
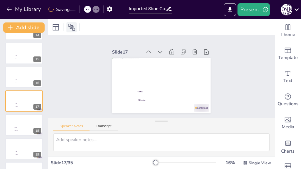
click at [72, 26] on icon at bounding box center [71, 27] width 7 height 7
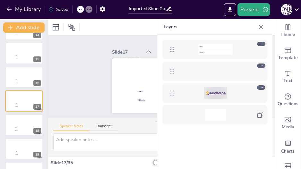
click at [236, 89] on div at bounding box center [215, 93] width 74 height 12
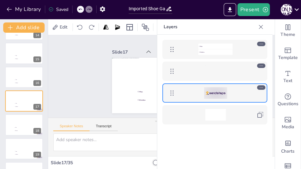
click at [260, 27] on icon at bounding box center [261, 27] width 6 height 6
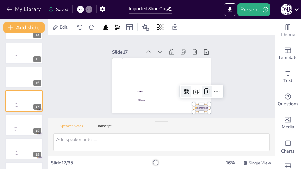
click at [125, 95] on icon at bounding box center [120, 100] width 11 height 11
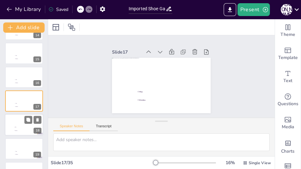
click at [15, 126] on li "Max" at bounding box center [23, 127] width 19 height 3
click at [69, 25] on icon at bounding box center [72, 27] width 8 height 8
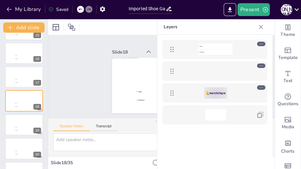
click at [240, 90] on div at bounding box center [215, 93] width 74 height 12
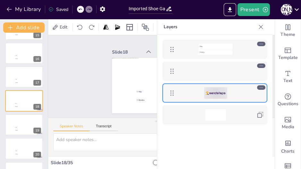
click at [260, 27] on icon at bounding box center [261, 27] width 6 height 6
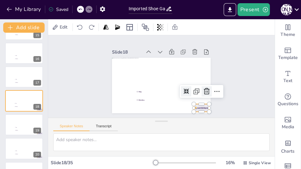
click at [204, 92] on icon at bounding box center [205, 96] width 8 height 8
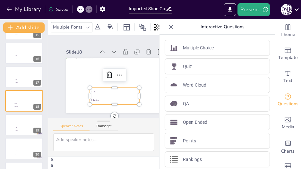
click at [152, 97] on div "Slide 1 Slide 2 Slide 3 Slide 4 Slide 5 Max Dimitra Slide 6 Max Dimitra Slide 7…" at bounding box center [103, 76] width 111 height 82
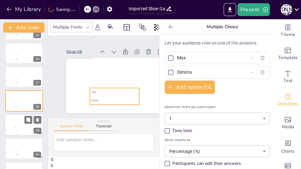
click at [12, 121] on div at bounding box center [24, 125] width 39 height 22
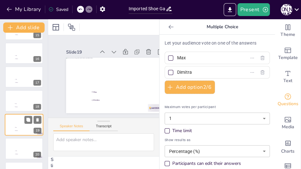
scroll to position [377, 0]
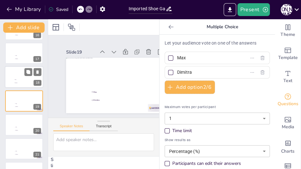
click at [20, 82] on li "Dimitra" at bounding box center [23, 83] width 19 height 3
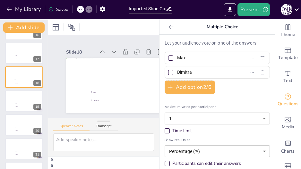
scroll to position [353, 0]
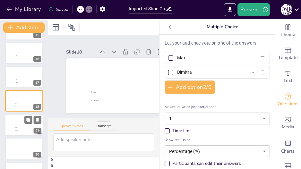
click at [17, 131] on span "Dimitra" at bounding box center [24, 130] width 18 height 1
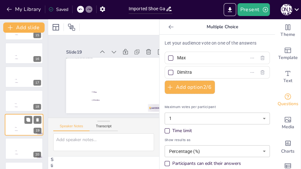
scroll to position [377, 0]
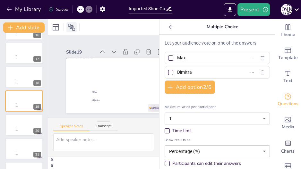
click at [72, 26] on icon at bounding box center [71, 27] width 7 height 7
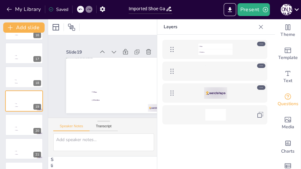
click at [247, 95] on div at bounding box center [215, 93] width 74 height 12
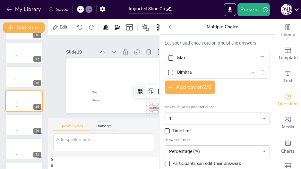
click at [168, 26] on icon at bounding box center [171, 27] width 6 height 6
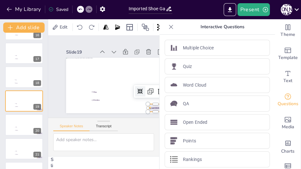
click at [169, 26] on icon at bounding box center [171, 27] width 4 height 4
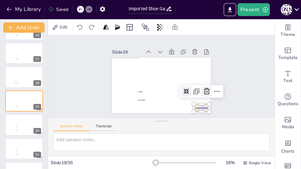
click at [203, 94] on div at bounding box center [207, 91] width 10 height 10
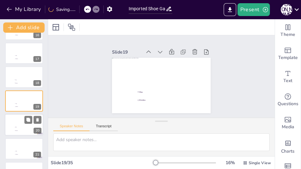
click at [6, 134] on div at bounding box center [24, 125] width 39 height 22
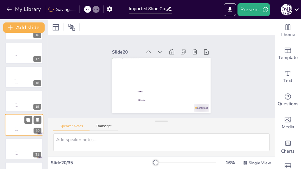
scroll to position [401, 0]
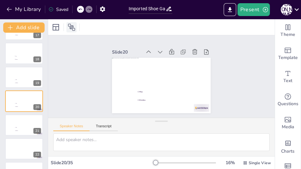
click at [72, 27] on icon at bounding box center [72, 27] width 8 height 8
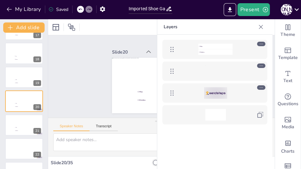
click at [231, 93] on div at bounding box center [215, 93] width 74 height 12
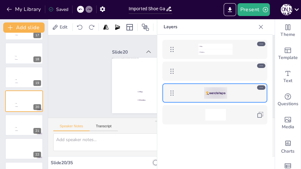
click at [262, 27] on icon at bounding box center [261, 27] width 6 height 6
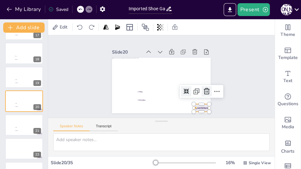
click at [203, 92] on icon at bounding box center [205, 96] width 8 height 8
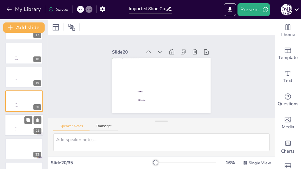
click at [13, 128] on div at bounding box center [24, 125] width 39 height 22
click at [181, 47] on div at bounding box center [183, 51] width 9 height 9
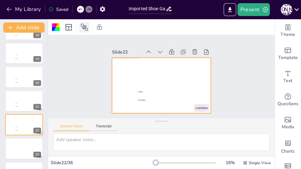
click at [85, 26] on icon at bounding box center [85, 27] width 8 height 8
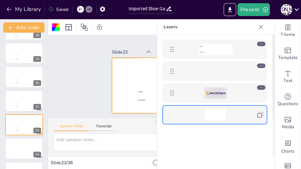
click at [244, 96] on div at bounding box center [215, 93] width 74 height 12
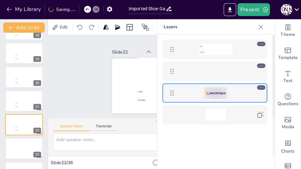
click at [261, 25] on icon at bounding box center [261, 27] width 6 height 6
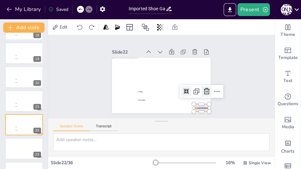
click at [204, 92] on icon at bounding box center [207, 92] width 8 height 8
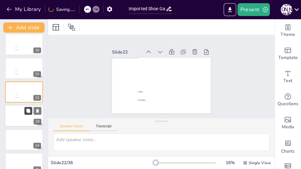
scroll to position [458, 0]
click at [17, 114] on div at bounding box center [24, 116] width 39 height 22
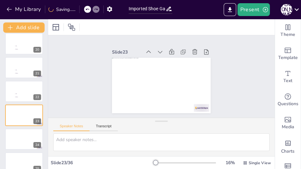
scroll to position [472, 0]
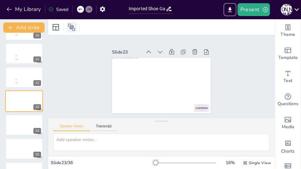
click at [74, 29] on icon at bounding box center [72, 27] width 8 height 8
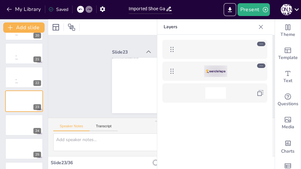
click at [219, 73] on div at bounding box center [215, 71] width 23 height 12
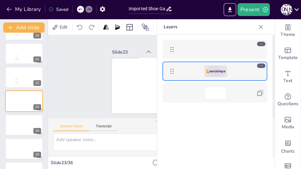
click at [261, 24] on icon at bounding box center [261, 27] width 6 height 6
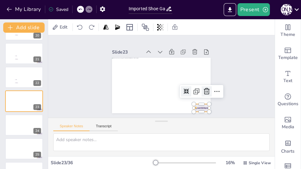
click at [204, 92] on icon at bounding box center [205, 95] width 6 height 7
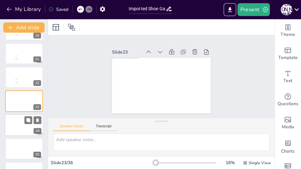
click at [29, 127] on div at bounding box center [24, 125] width 39 height 22
click at [37, 119] on icon at bounding box center [37, 120] width 3 height 4
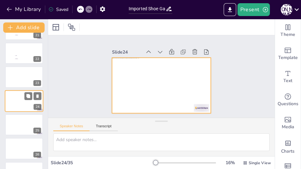
click at [21, 104] on div at bounding box center [24, 101] width 39 height 22
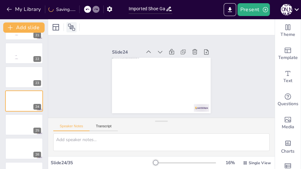
click at [73, 23] on icon at bounding box center [72, 27] width 8 height 8
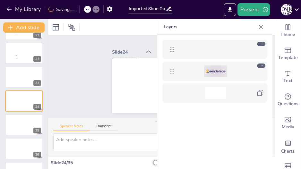
click at [224, 71] on div at bounding box center [215, 71] width 23 height 12
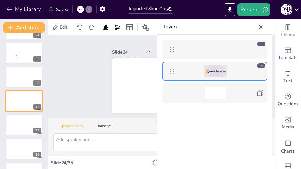
click at [260, 27] on icon at bounding box center [261, 27] width 6 height 6
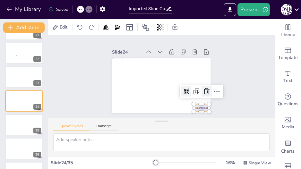
click at [202, 92] on icon at bounding box center [205, 96] width 8 height 8
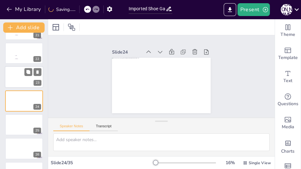
click at [21, 79] on div at bounding box center [24, 77] width 39 height 22
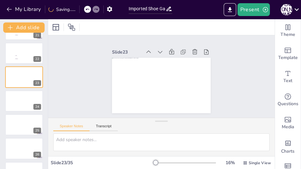
scroll to position [472, 0]
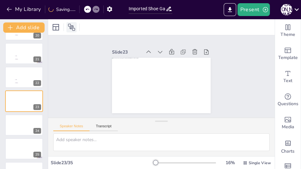
click at [73, 27] on icon at bounding box center [72, 27] width 8 height 8
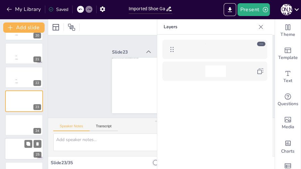
click at [21, 150] on div at bounding box center [24, 149] width 39 height 22
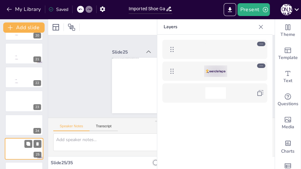
scroll to position [520, 0]
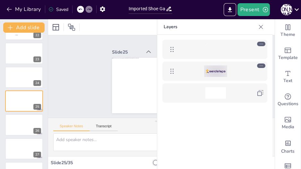
click at [237, 69] on div at bounding box center [215, 71] width 74 height 12
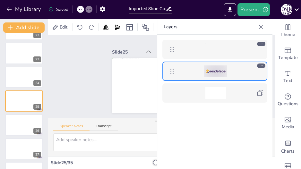
click at [260, 25] on icon at bounding box center [261, 27] width 6 height 6
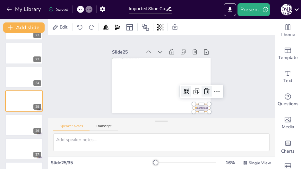
click at [203, 92] on icon at bounding box center [207, 92] width 8 height 8
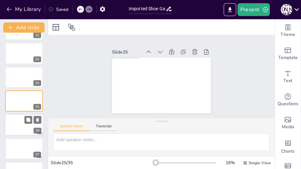
click at [16, 128] on div at bounding box center [24, 125] width 39 height 22
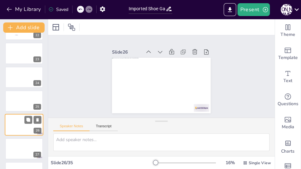
scroll to position [544, 0]
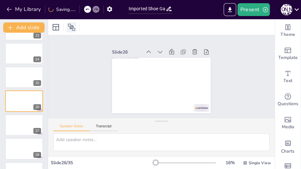
click at [73, 25] on icon at bounding box center [72, 27] width 8 height 8
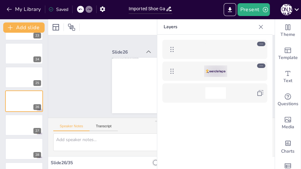
click at [225, 67] on div at bounding box center [215, 71] width 23 height 12
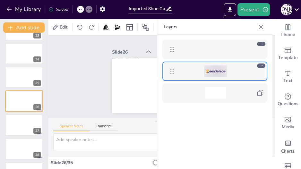
click at [259, 27] on icon at bounding box center [261, 27] width 6 height 6
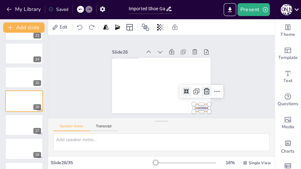
click at [201, 92] on icon at bounding box center [205, 96] width 8 height 8
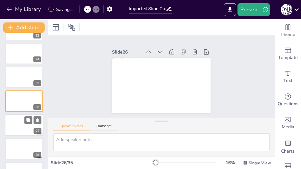
click at [16, 127] on div at bounding box center [24, 125] width 39 height 22
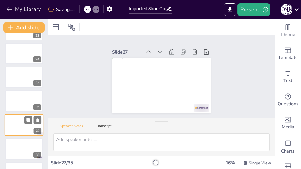
scroll to position [568, 0]
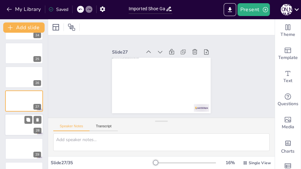
click at [18, 124] on div at bounding box center [24, 125] width 39 height 22
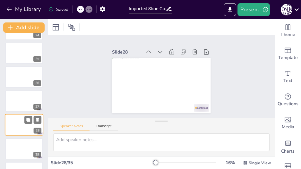
scroll to position [592, 0]
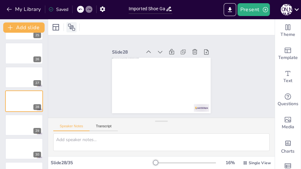
click at [73, 27] on icon at bounding box center [72, 27] width 8 height 8
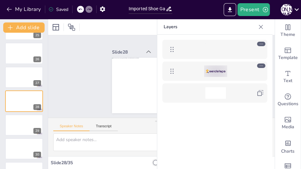
click at [232, 70] on div at bounding box center [215, 71] width 74 height 12
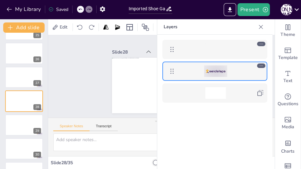
click at [262, 27] on icon at bounding box center [261, 27] width 6 height 6
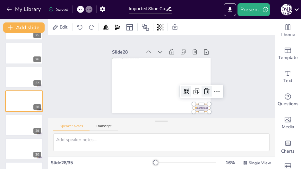
click at [205, 92] on icon at bounding box center [205, 96] width 8 height 8
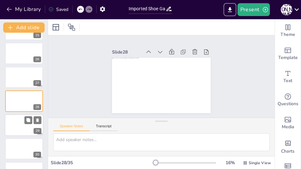
click at [13, 124] on div at bounding box center [24, 125] width 39 height 22
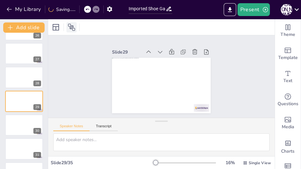
click at [74, 27] on icon at bounding box center [72, 27] width 8 height 8
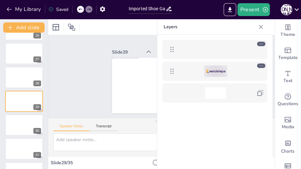
click at [189, 72] on div at bounding box center [215, 71] width 74 height 12
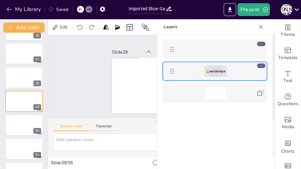
click at [261, 29] on icon at bounding box center [261, 27] width 6 height 6
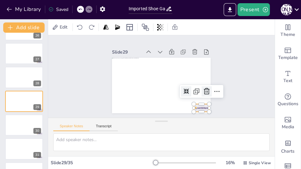
click at [203, 92] on icon at bounding box center [205, 96] width 8 height 8
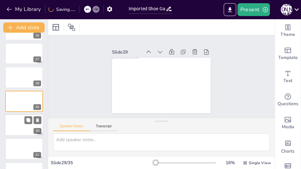
click at [13, 124] on div at bounding box center [24, 125] width 39 height 22
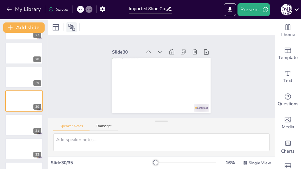
click at [66, 26] on div at bounding box center [71, 27] width 10 height 10
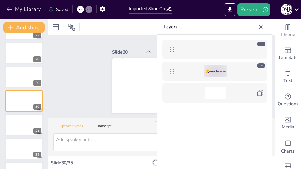
click at [230, 68] on div at bounding box center [215, 71] width 74 height 12
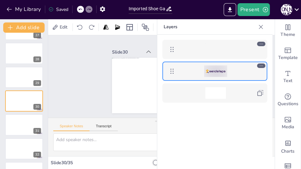
click at [262, 22] on div at bounding box center [261, 27] width 10 height 10
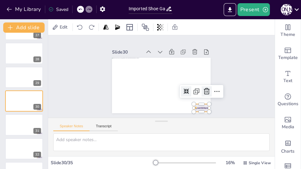
click at [204, 92] on icon at bounding box center [205, 96] width 8 height 8
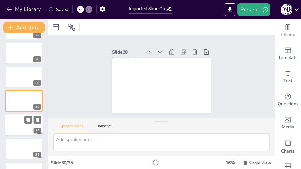
click at [12, 123] on div at bounding box center [24, 125] width 39 height 22
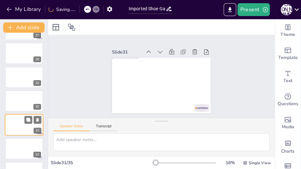
scroll to position [663, 0]
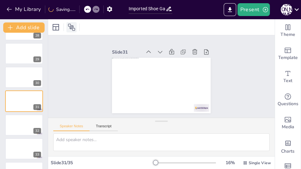
click at [75, 28] on icon at bounding box center [72, 27] width 8 height 8
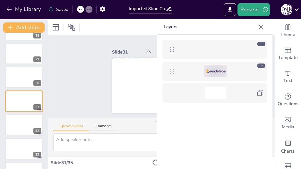
click at [240, 74] on div at bounding box center [215, 71] width 74 height 12
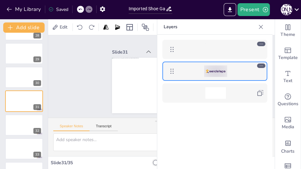
click at [260, 25] on icon at bounding box center [261, 27] width 6 height 6
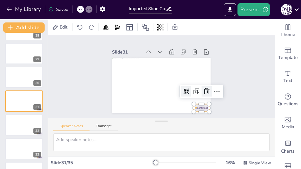
click at [203, 90] on icon at bounding box center [207, 92] width 8 height 8
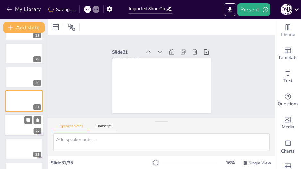
click at [17, 120] on div at bounding box center [24, 125] width 39 height 22
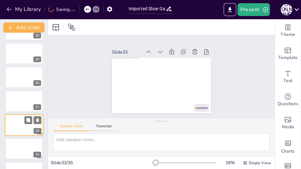
scroll to position [687, 0]
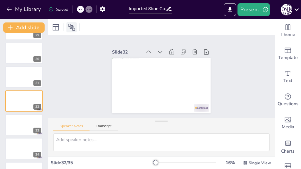
click at [75, 27] on div at bounding box center [71, 27] width 10 height 10
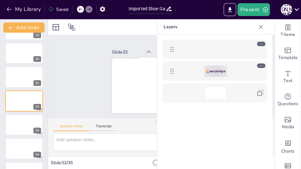
click at [186, 68] on div at bounding box center [215, 71] width 74 height 12
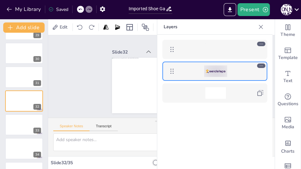
click at [245, 68] on div at bounding box center [215, 71] width 74 height 12
click at [262, 26] on icon at bounding box center [261, 27] width 6 height 6
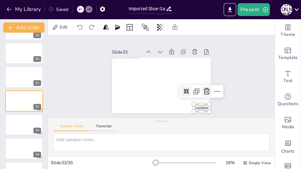
click at [201, 92] on icon at bounding box center [205, 96] width 8 height 8
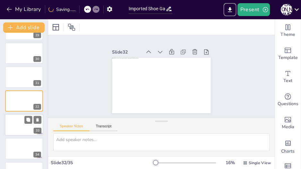
click at [22, 126] on div at bounding box center [24, 125] width 39 height 22
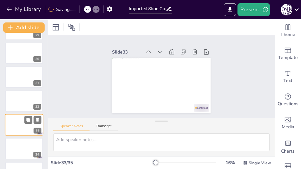
scroll to position [707, 0]
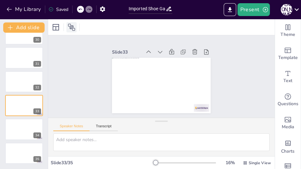
click at [71, 27] on icon at bounding box center [71, 27] width 7 height 7
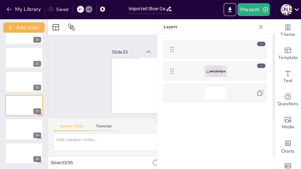
click at [237, 65] on div at bounding box center [215, 71] width 99 height 13
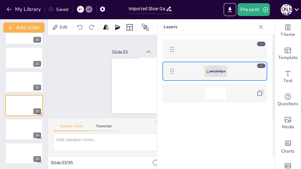
click at [259, 24] on icon at bounding box center [261, 27] width 6 height 6
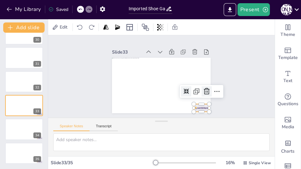
click at [204, 92] on icon at bounding box center [205, 96] width 8 height 8
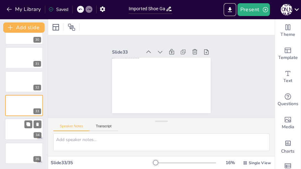
click at [14, 127] on div at bounding box center [24, 130] width 39 height 22
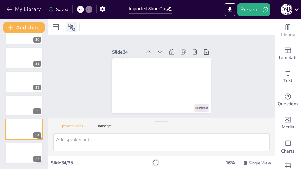
click at [73, 26] on icon at bounding box center [71, 27] width 7 height 7
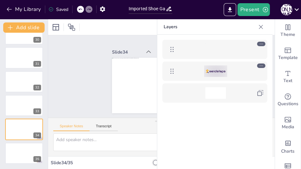
click at [227, 71] on div at bounding box center [215, 71] width 23 height 12
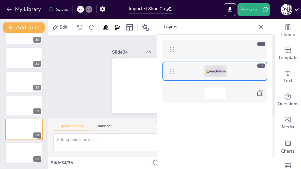
click at [263, 27] on icon at bounding box center [261, 27] width 6 height 6
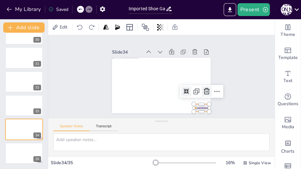
click at [204, 88] on icon at bounding box center [207, 91] width 6 height 6
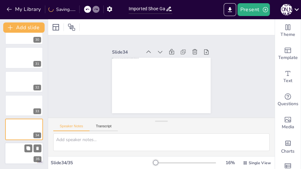
click at [20, 149] on div at bounding box center [24, 153] width 39 height 22
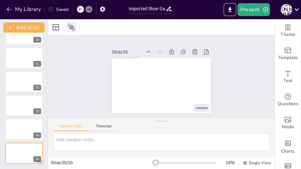
click at [70, 26] on icon at bounding box center [72, 27] width 8 height 8
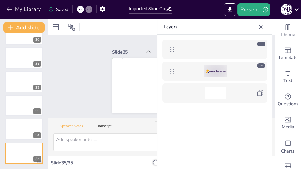
click at [240, 72] on div at bounding box center [215, 71] width 74 height 12
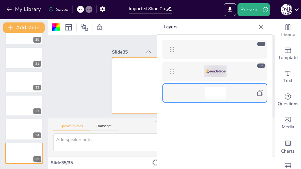
click at [259, 94] on icon at bounding box center [260, 93] width 8 height 8
click at [242, 70] on div at bounding box center [215, 71] width 74 height 12
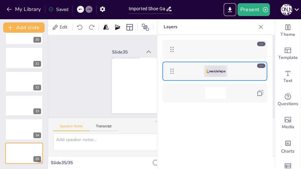
click at [262, 26] on icon at bounding box center [261, 27] width 6 height 6
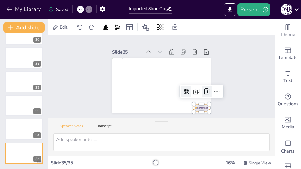
click at [203, 90] on icon at bounding box center [207, 92] width 8 height 8
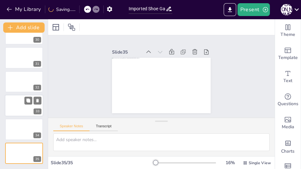
click at [13, 108] on div at bounding box center [24, 106] width 39 height 22
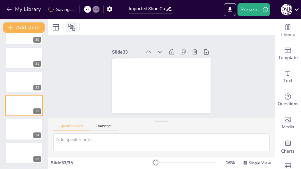
click at [71, 25] on icon at bounding box center [71, 27] width 7 height 7
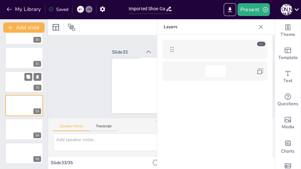
click at [14, 86] on div at bounding box center [24, 82] width 39 height 22
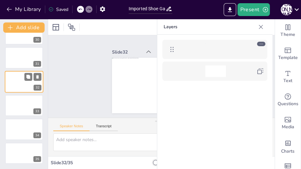
scroll to position [687, 0]
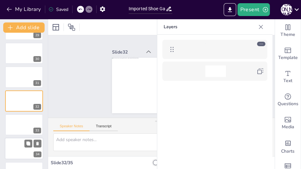
click at [17, 143] on div at bounding box center [24, 149] width 39 height 22
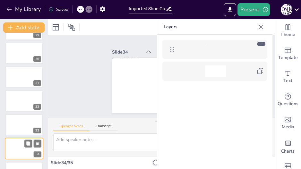
scroll to position [707, 0]
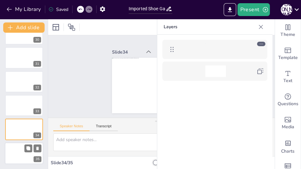
click at [16, 150] on div at bounding box center [24, 153] width 39 height 22
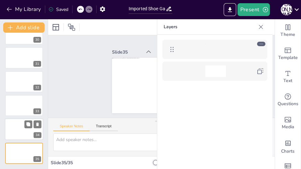
click at [16, 135] on div at bounding box center [24, 130] width 39 height 22
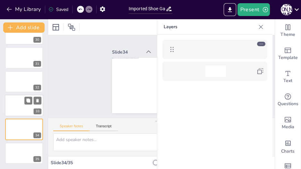
click at [17, 116] on div "33" at bounding box center [24, 106] width 39 height 22
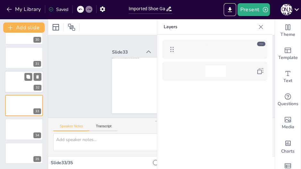
click at [18, 88] on div at bounding box center [24, 82] width 39 height 22
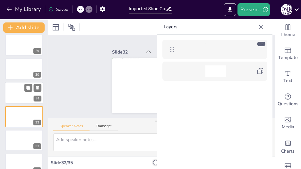
click at [10, 93] on div at bounding box center [24, 93] width 39 height 22
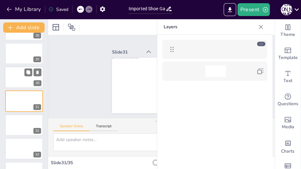
click at [12, 74] on div at bounding box center [24, 77] width 39 height 22
click at [12, 74] on div at bounding box center [24, 77] width 38 height 21
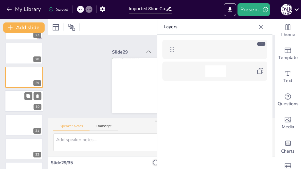
scroll to position [615, 0]
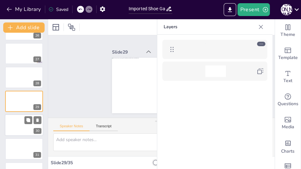
click at [12, 74] on div at bounding box center [24, 77] width 38 height 21
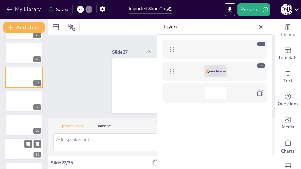
scroll to position [568, 0]
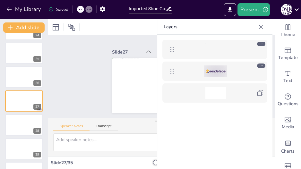
click at [264, 25] on div at bounding box center [261, 27] width 10 height 10
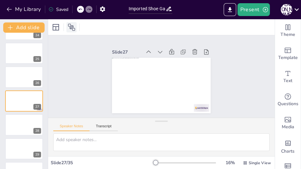
click at [74, 27] on icon at bounding box center [72, 27] width 8 height 8
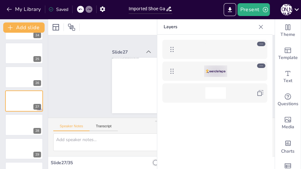
click at [239, 68] on div at bounding box center [215, 71] width 74 height 12
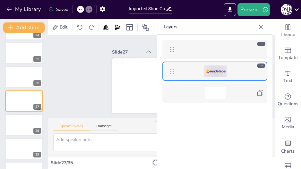
click at [263, 26] on icon at bounding box center [261, 27] width 6 height 6
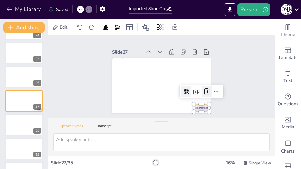
click at [205, 92] on icon at bounding box center [205, 96] width 8 height 8
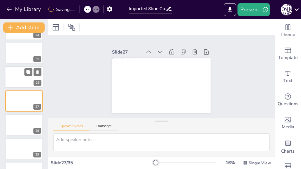
click at [11, 82] on div at bounding box center [24, 77] width 39 height 22
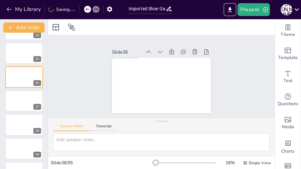
scroll to position [544, 0]
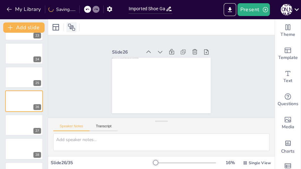
click at [71, 28] on icon at bounding box center [71, 27] width 7 height 7
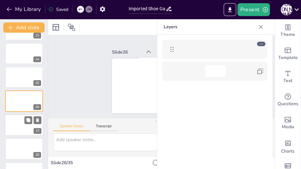
click at [8, 126] on div at bounding box center [24, 125] width 39 height 22
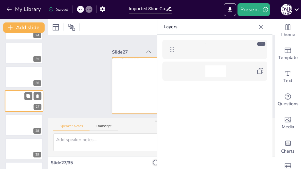
click at [9, 104] on div at bounding box center [24, 101] width 39 height 22
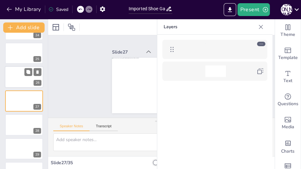
click at [14, 77] on div at bounding box center [24, 77] width 39 height 22
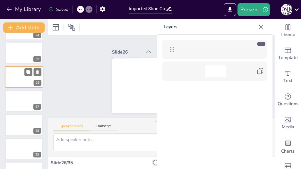
scroll to position [544, 0]
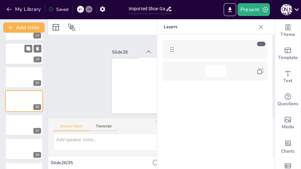
click at [16, 58] on div at bounding box center [24, 54] width 39 height 22
click at [15, 77] on div at bounding box center [24, 77] width 39 height 22
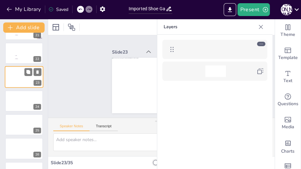
scroll to position [472, 0]
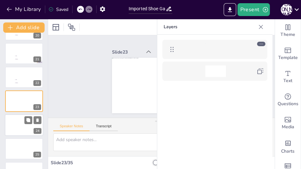
click at [16, 122] on div at bounding box center [24, 125] width 39 height 22
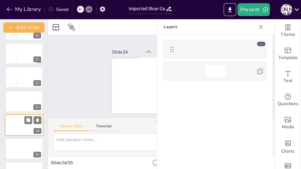
scroll to position [496, 0]
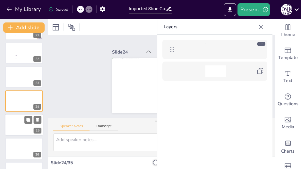
click at [16, 129] on div at bounding box center [24, 125] width 39 height 22
click at [17, 84] on div at bounding box center [24, 77] width 39 height 22
click at [17, 84] on div at bounding box center [24, 76] width 38 height 21
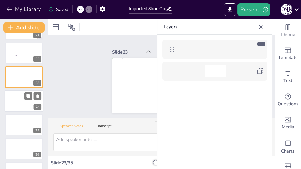
scroll to position [472, 0]
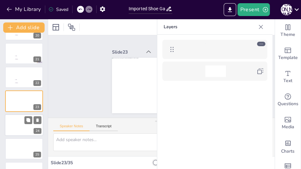
click at [17, 84] on li "Dimitra" at bounding box center [24, 83] width 19 height 3
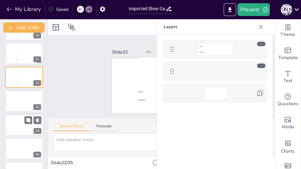
scroll to position [449, 0]
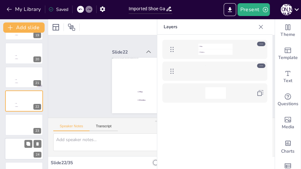
click at [17, 84] on li "Dimitra" at bounding box center [24, 83] width 19 height 3
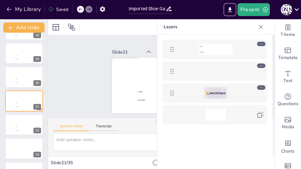
click at [232, 94] on div at bounding box center [215, 93] width 74 height 12
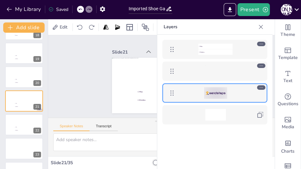
click at [261, 26] on icon at bounding box center [261, 27] width 6 height 6
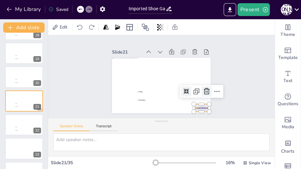
click at [206, 92] on icon at bounding box center [205, 96] width 8 height 8
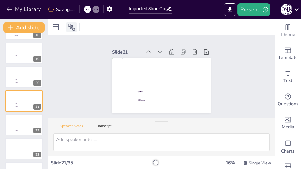
click at [75, 26] on icon at bounding box center [72, 27] width 8 height 8
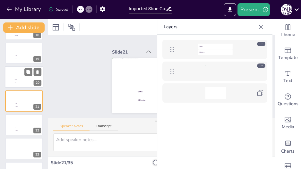
click at [12, 77] on div at bounding box center [24, 77] width 39 height 22
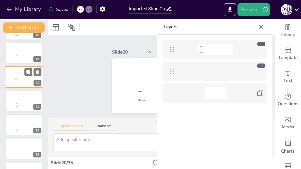
scroll to position [401, 0]
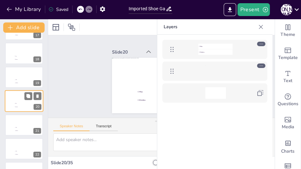
click at [12, 77] on div at bounding box center [24, 77] width 38 height 21
click at [12, 77] on div at bounding box center [24, 76] width 38 height 21
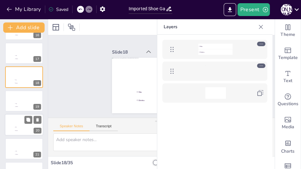
scroll to position [353, 0]
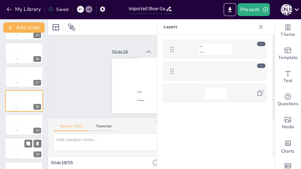
click at [12, 77] on div at bounding box center [24, 76] width 38 height 21
click at [12, 77] on div at bounding box center [24, 77] width 38 height 21
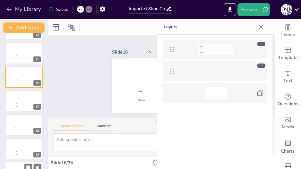
scroll to position [305, 0]
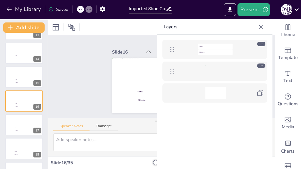
click at [12, 77] on div at bounding box center [24, 76] width 38 height 21
click at [12, 77] on div at bounding box center [24, 77] width 38 height 21
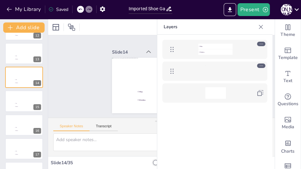
scroll to position [258, 0]
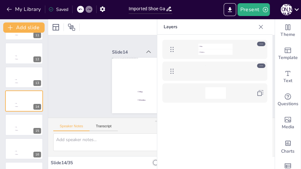
click at [12, 77] on div at bounding box center [24, 77] width 38 height 21
click at [12, 77] on div at bounding box center [24, 76] width 38 height 21
click at [12, 77] on div at bounding box center [24, 77] width 38 height 21
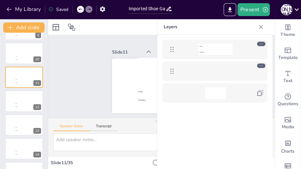
scroll to position [186, 0]
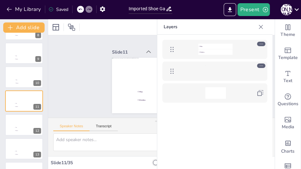
click at [12, 77] on div at bounding box center [24, 76] width 38 height 21
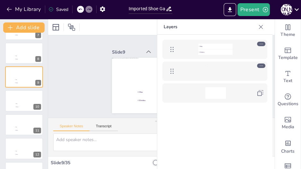
scroll to position [138, 0]
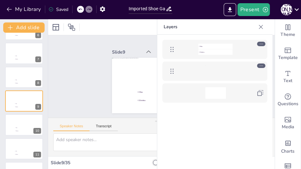
click at [12, 77] on div at bounding box center [24, 77] width 38 height 21
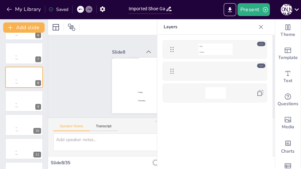
scroll to position [115, 0]
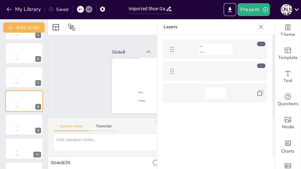
click at [12, 77] on div at bounding box center [24, 76] width 38 height 21
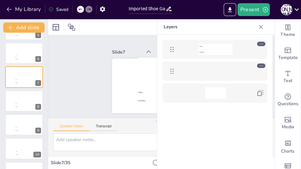
scroll to position [91, 0]
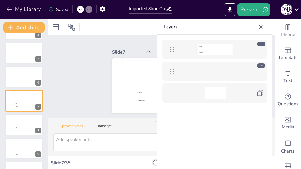
click at [12, 77] on div at bounding box center [24, 76] width 38 height 21
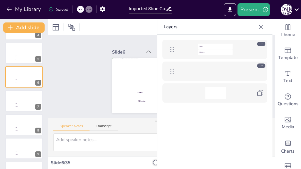
scroll to position [67, 0]
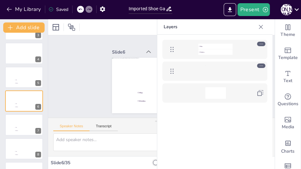
click at [12, 77] on div at bounding box center [24, 77] width 38 height 21
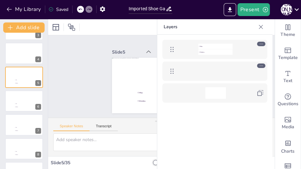
scroll to position [43, 0]
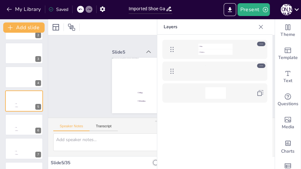
click at [12, 77] on div at bounding box center [24, 76] width 38 height 21
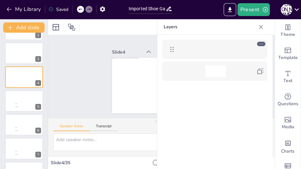
scroll to position [19, 0]
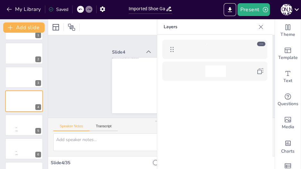
click at [12, 77] on div at bounding box center [24, 77] width 38 height 21
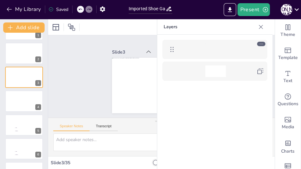
scroll to position [0, 0]
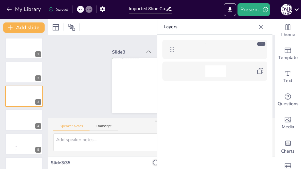
click at [12, 77] on div at bounding box center [24, 72] width 38 height 21
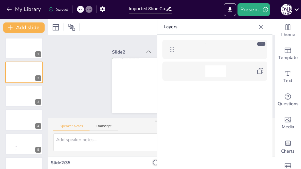
click at [12, 77] on div at bounding box center [24, 72] width 38 height 21
click at [14, 56] on div at bounding box center [24, 49] width 39 height 22
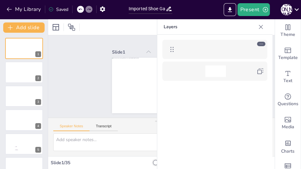
click at [262, 27] on icon at bounding box center [261, 27] width 6 height 6
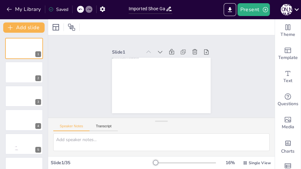
click at [63, 12] on div "Saved" at bounding box center [58, 9] width 20 height 6
click at [252, 12] on button "Present" at bounding box center [253, 9] width 32 height 13
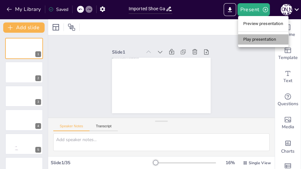
click at [267, 38] on li "Play presentation" at bounding box center [263, 39] width 50 height 10
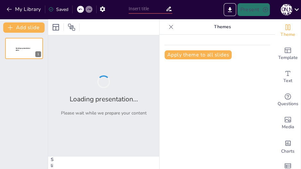
type input "Imported Shoe Game.pptx"
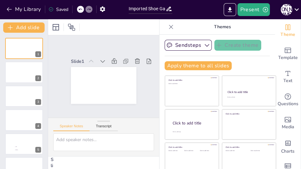
scroll to position [28, 0]
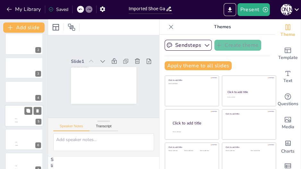
click at [19, 118] on span "Max" at bounding box center [24, 118] width 18 height 1
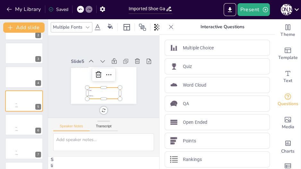
click at [108, 89] on li "Max" at bounding box center [103, 90] width 33 height 5
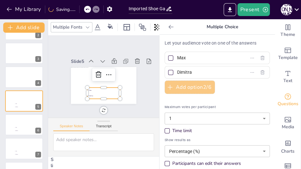
scroll to position [25, 0]
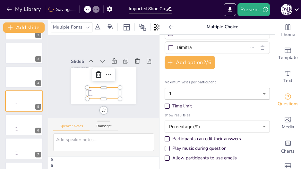
click at [165, 105] on div "Time limit" at bounding box center [167, 106] width 5 height 5
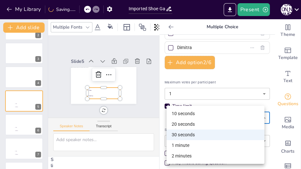
click at [178, 120] on body "My Library Saving...... Imported Shoe Game.pptx Present J D Document fonts Popu…" at bounding box center [150, 84] width 301 height 169
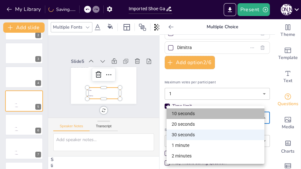
click at [182, 116] on li "10 seconds" at bounding box center [216, 113] width 98 height 11
type input "10"
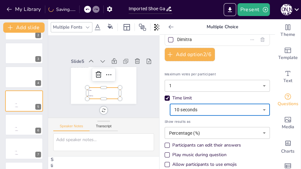
scroll to position [39, 0]
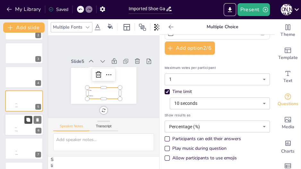
click at [25, 120] on button at bounding box center [28, 120] width 8 height 8
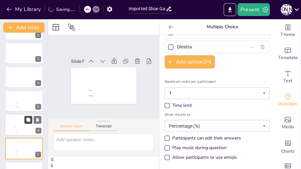
scroll to position [91, 0]
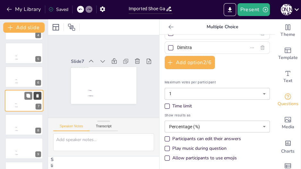
click at [38, 98] on icon at bounding box center [37, 96] width 4 height 4
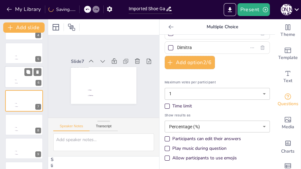
click at [15, 83] on span "Dimitra" at bounding box center [24, 83] width 18 height 1
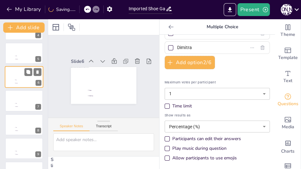
scroll to position [67, 0]
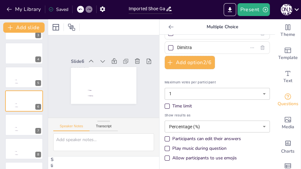
click at [165, 106] on div "Time limit" at bounding box center [167, 106] width 5 height 5
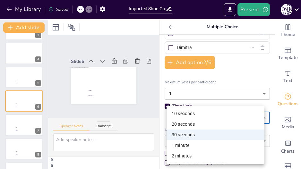
click at [181, 117] on body "My Library Saved Imported Shoe Game.pptx Present J D Document fonts Popular fon…" at bounding box center [150, 84] width 301 height 169
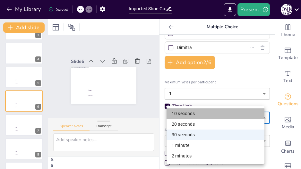
click at [182, 114] on li "10 seconds" at bounding box center [216, 113] width 98 height 11
type input "10"
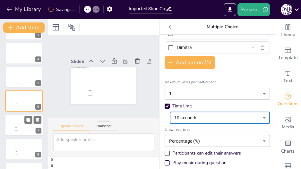
click at [11, 127] on div at bounding box center [24, 125] width 39 height 22
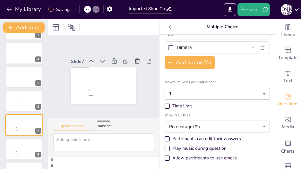
scroll to position [91, 0]
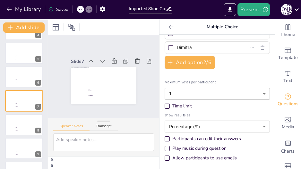
click at [165, 107] on div "Time limit" at bounding box center [167, 106] width 5 height 5
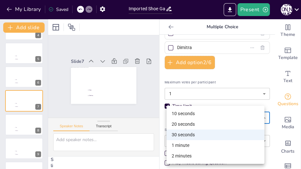
click at [188, 115] on body "My Library Saved Imported Shoe Game.pptx Present J D Document fonts Popular fon…" at bounding box center [150, 84] width 301 height 169
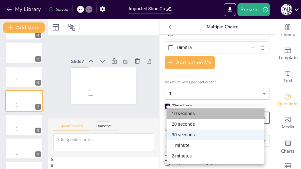
click at [185, 112] on li "10 seconds" at bounding box center [216, 113] width 98 height 11
type input "10"
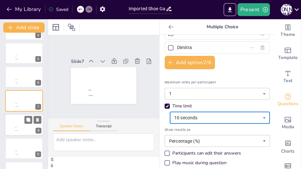
click at [10, 123] on div at bounding box center [24, 125] width 39 height 22
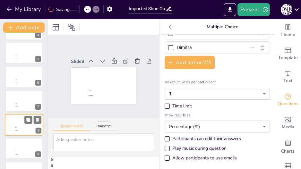
scroll to position [115, 0]
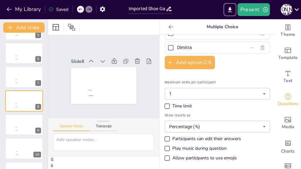
click at [166, 105] on div "Time limit" at bounding box center [167, 106] width 3 height 3
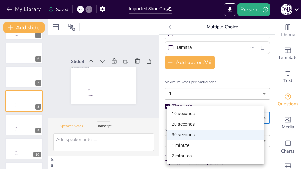
click at [180, 117] on body "My Library Saved Imported Shoe Game.pptx Present J D Document fonts Popular fon…" at bounding box center [150, 84] width 301 height 169
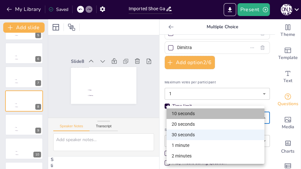
click at [179, 117] on li "10 seconds" at bounding box center [216, 113] width 98 height 11
type input "10"
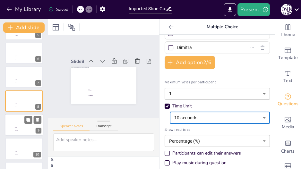
click at [8, 121] on div at bounding box center [24, 125] width 39 height 22
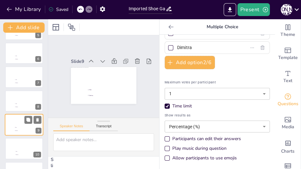
scroll to position [138, 0]
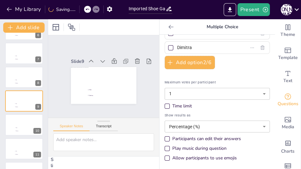
click at [168, 103] on div "Time limit" at bounding box center [217, 106] width 105 height 6
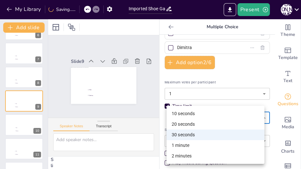
click at [182, 113] on body "My Library Saving...... Imported Shoe Game.pptx Present J D Document fonts Popu…" at bounding box center [150, 84] width 301 height 169
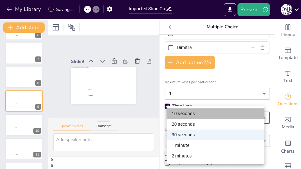
click at [182, 116] on li "10 seconds" at bounding box center [216, 113] width 98 height 11
type input "10"
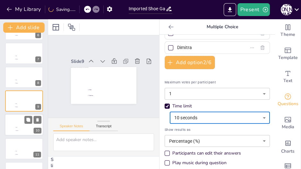
click at [11, 125] on div at bounding box center [24, 125] width 39 height 22
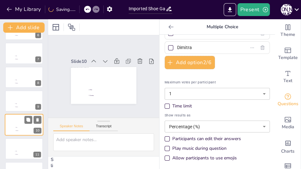
scroll to position [162, 0]
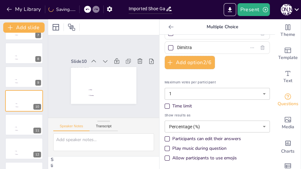
click at [165, 104] on div "Time limit" at bounding box center [167, 106] width 5 height 5
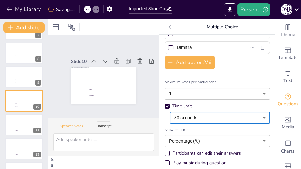
click at [165, 104] on div "Time limit" at bounding box center [167, 106] width 5 height 5
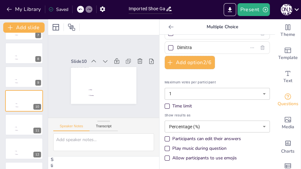
click at [166, 106] on div "Time limit" at bounding box center [167, 106] width 5 height 5
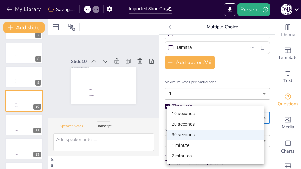
click at [188, 118] on body "My Library Saving...... Imported Shoe Game.pptx Present J D Document fonts Popu…" at bounding box center [150, 84] width 301 height 169
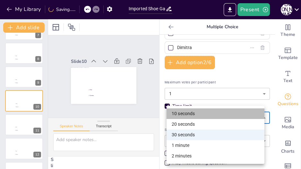
click at [188, 115] on li "10 seconds" at bounding box center [216, 113] width 98 height 11
type input "10"
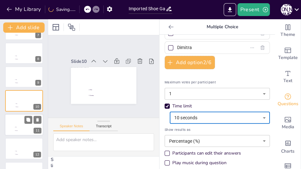
click at [6, 128] on div at bounding box center [24, 125] width 39 height 22
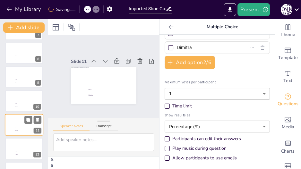
scroll to position [186, 0]
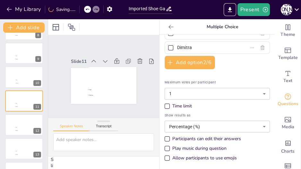
click at [165, 104] on div "Time limit" at bounding box center [167, 106] width 5 height 5
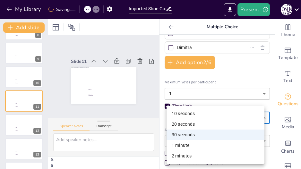
click at [180, 115] on body "My Library Saving...... Imported Shoe Game.pptx Present J D Document fonts Popu…" at bounding box center [150, 84] width 301 height 169
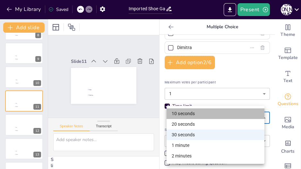
click at [182, 115] on li "10 seconds" at bounding box center [216, 113] width 98 height 11
type input "10"
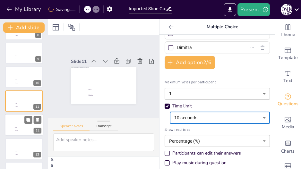
click at [7, 126] on div at bounding box center [24, 125] width 39 height 22
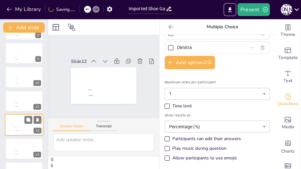
scroll to position [210, 0]
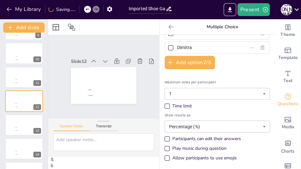
click at [166, 105] on div "Time limit" at bounding box center [167, 106] width 3 height 3
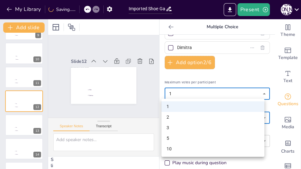
click at [178, 95] on body "My Library Saving...... Imported Shoe Game.pptx Present J D Document fonts Popu…" at bounding box center [150, 84] width 301 height 169
click at [178, 95] on div at bounding box center [150, 84] width 301 height 169
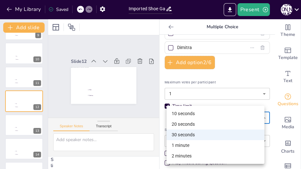
click at [179, 115] on body "My Library Saved Imported Shoe Game.pptx Present J D Document fonts Popular fon…" at bounding box center [150, 84] width 301 height 169
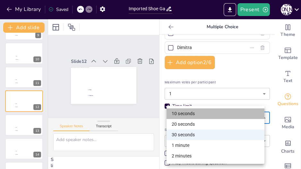
click at [181, 114] on li "10 seconds" at bounding box center [216, 113] width 98 height 11
type input "10"
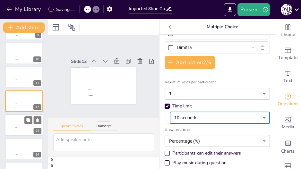
click at [11, 126] on div at bounding box center [24, 125] width 39 height 22
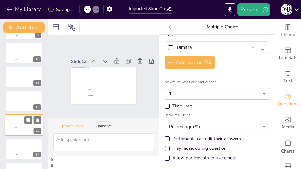
scroll to position [234, 0]
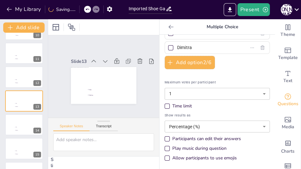
click at [165, 105] on div "Time limit" at bounding box center [167, 106] width 5 height 5
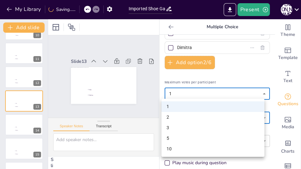
click at [178, 93] on body "My Library Saving...... Imported Shoe Game.pptx Present J D Document fonts Popu…" at bounding box center [150, 84] width 301 height 169
click at [178, 93] on div at bounding box center [150, 84] width 301 height 169
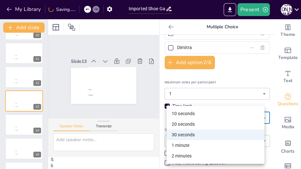
click at [179, 118] on body "My Library Saving...... Imported Shoe Game.pptx Present J D Document fonts Popu…" at bounding box center [150, 84] width 301 height 169
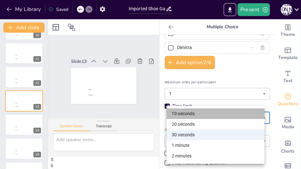
click at [182, 115] on li "10 seconds" at bounding box center [216, 113] width 98 height 11
type input "10"
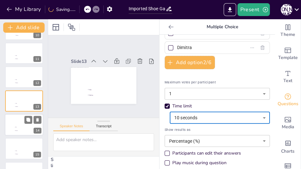
click at [7, 124] on div at bounding box center [24, 125] width 39 height 22
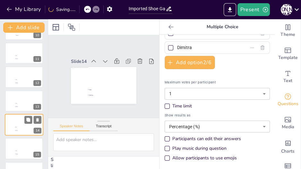
scroll to position [258, 0]
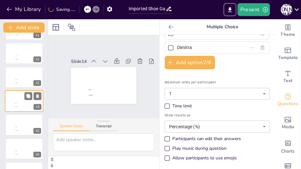
click at [7, 124] on div at bounding box center [24, 124] width 38 height 21
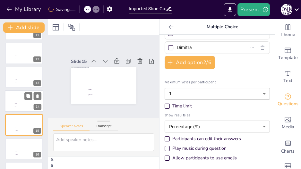
scroll to position [281, 0]
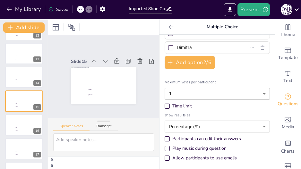
click at [165, 107] on div "Time limit" at bounding box center [167, 106] width 5 height 5
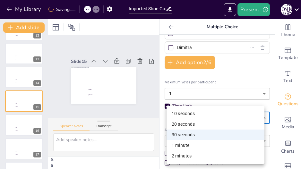
click at [179, 120] on body "My Library Saving...... Imported Shoe Game.pptx Present J D Document fonts Popu…" at bounding box center [150, 84] width 301 height 169
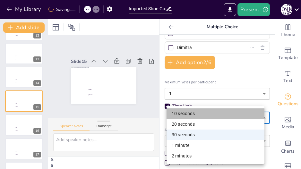
click at [184, 114] on li "10 seconds" at bounding box center [216, 113] width 98 height 11
type input "10"
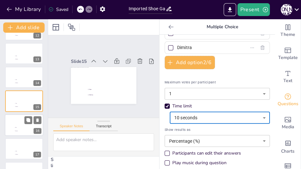
click at [5, 125] on div at bounding box center [24, 125] width 39 height 22
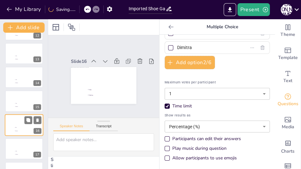
scroll to position [305, 0]
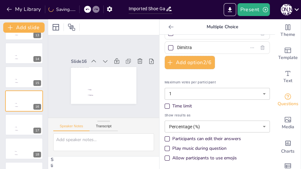
click at [166, 105] on div "Time limit" at bounding box center [167, 106] width 3 height 3
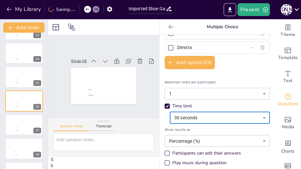
click at [181, 116] on body "My Library Saving...... Imported Shoe Game.pptx Present J D Document fonts Popu…" at bounding box center [150, 84] width 301 height 169
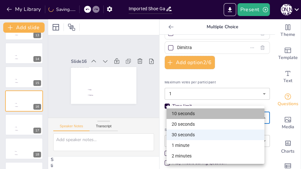
click at [184, 114] on li "10 seconds" at bounding box center [216, 113] width 98 height 11
type input "10"
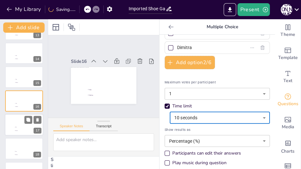
click at [16, 123] on div at bounding box center [24, 125] width 39 height 22
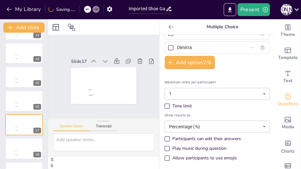
scroll to position [329, 0]
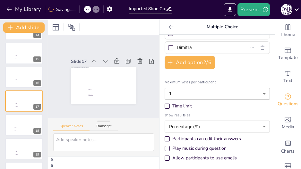
click at [165, 107] on div "Time limit" at bounding box center [167, 106] width 5 height 5
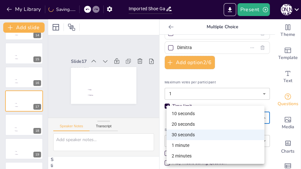
click at [184, 116] on body "My Library Saving...... Imported Shoe Game.pptx Present J D Document fonts Popu…" at bounding box center [150, 84] width 301 height 169
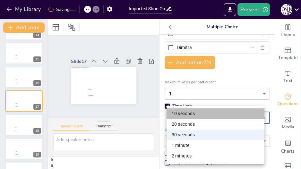
click at [184, 115] on li "10 seconds" at bounding box center [216, 113] width 98 height 11
type input "10"
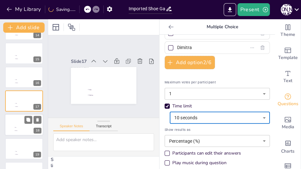
click at [8, 123] on div at bounding box center [24, 125] width 39 height 22
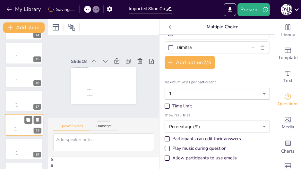
scroll to position [353, 0]
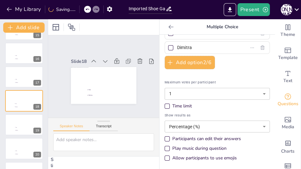
click at [165, 104] on div "Time limit" at bounding box center [167, 106] width 5 height 5
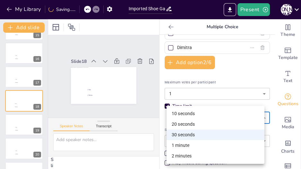
click at [177, 116] on body "My Library Saving...... Imported Shoe Game.pptx Present J D Document fonts Popu…" at bounding box center [150, 84] width 301 height 169
click at [178, 114] on li "10 seconds" at bounding box center [216, 113] width 98 height 11
type input "10"
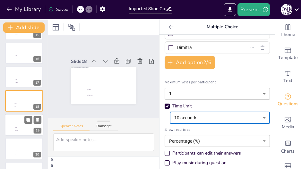
click at [9, 124] on div at bounding box center [24, 125] width 39 height 22
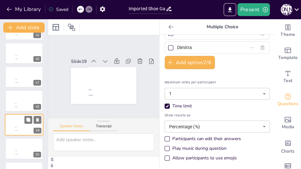
scroll to position [377, 0]
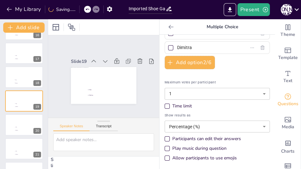
click at [165, 104] on div "Time limit" at bounding box center [167, 106] width 5 height 5
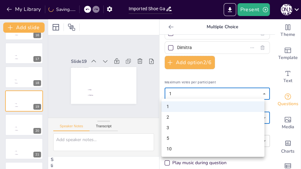
click at [179, 92] on body "My Library Saving...... Imported Shoe Game.pptx Present J D Document fonts Popu…" at bounding box center [150, 84] width 301 height 169
click at [192, 72] on div at bounding box center [150, 84] width 301 height 169
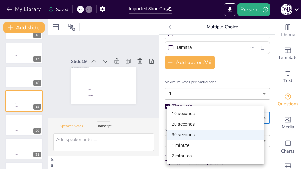
click at [189, 119] on body "My Library Saved Imported Shoe Game.pptx Present J D Document fonts Popular fon…" at bounding box center [150, 84] width 301 height 169
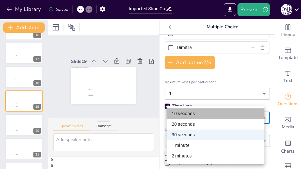
click at [189, 117] on li "10 seconds" at bounding box center [216, 113] width 98 height 11
type input "10"
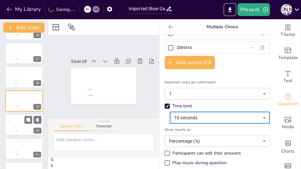
click at [17, 124] on div at bounding box center [24, 125] width 39 height 22
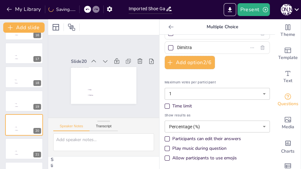
scroll to position [401, 0]
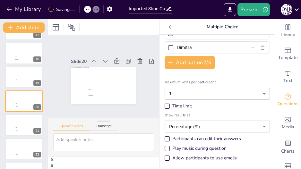
click at [167, 103] on div "Time limit" at bounding box center [217, 106] width 105 height 6
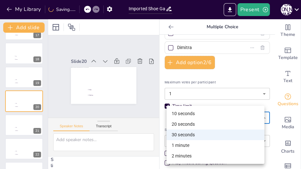
click at [181, 118] on body "My Library Saving...... Imported Shoe Game.pptx Present J D Document fonts Popu…" at bounding box center [150, 84] width 301 height 169
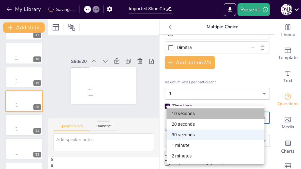
click at [182, 117] on li "10 seconds" at bounding box center [216, 113] width 98 height 11
type input "10"
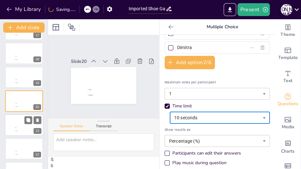
click at [11, 125] on div at bounding box center [24, 125] width 39 height 22
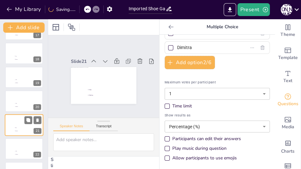
scroll to position [425, 0]
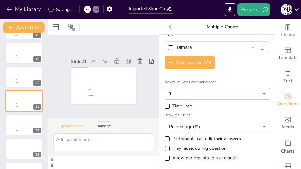
click at [165, 105] on div "Time limit" at bounding box center [167, 106] width 5 height 5
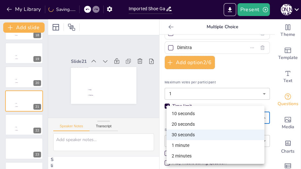
click at [181, 116] on body "My Library Saving...... Imported Shoe Game.pptx Present J D Document fonts Popu…" at bounding box center [150, 84] width 301 height 169
click at [186, 114] on li "10 seconds" at bounding box center [216, 113] width 98 height 11
type input "10"
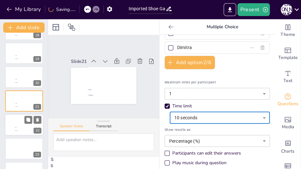
click at [12, 121] on div at bounding box center [24, 125] width 39 height 22
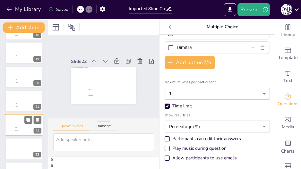
scroll to position [449, 0]
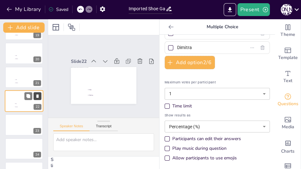
click at [39, 97] on icon at bounding box center [37, 96] width 4 height 4
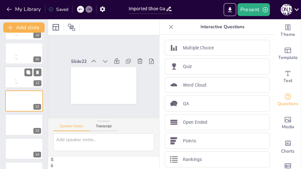
click at [13, 79] on div at bounding box center [24, 77] width 39 height 22
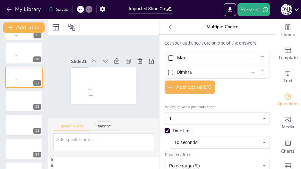
scroll to position [425, 0]
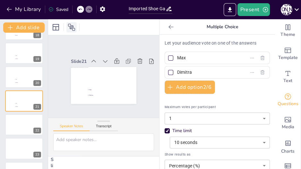
click at [72, 28] on icon at bounding box center [72, 27] width 8 height 8
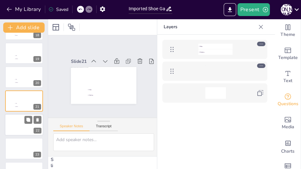
click at [10, 125] on div at bounding box center [24, 125] width 39 height 22
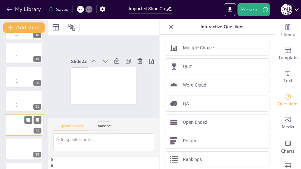
scroll to position [449, 0]
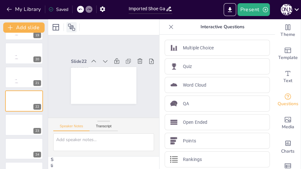
click at [73, 30] on icon at bounding box center [72, 27] width 8 height 8
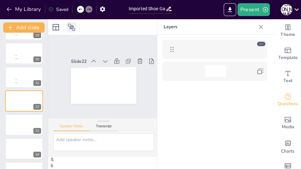
click at [73, 30] on icon at bounding box center [72, 27] width 8 height 8
click at [10, 82] on div at bounding box center [24, 77] width 39 height 22
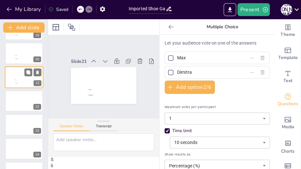
scroll to position [425, 0]
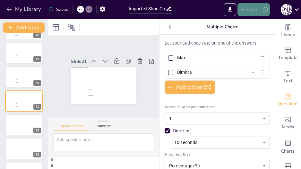
click at [257, 11] on button "Present" at bounding box center [253, 9] width 32 height 13
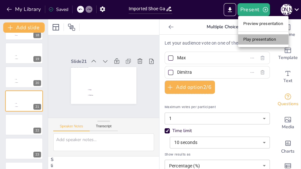
click at [264, 40] on li "Play presentation" at bounding box center [263, 39] width 50 height 10
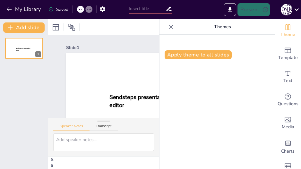
type input "Imported Shoe Game.pptx"
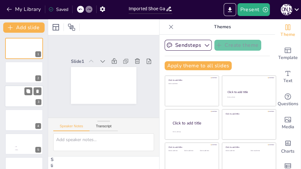
scroll to position [249, 0]
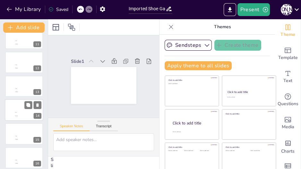
click at [18, 108] on div at bounding box center [24, 110] width 39 height 22
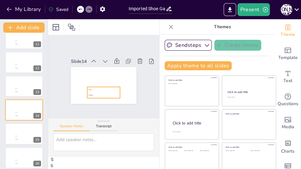
scroll to position [258, 0]
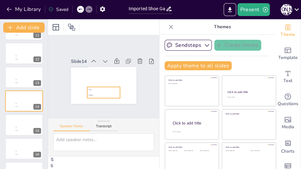
click at [101, 94] on span "Dimitra" at bounding box center [104, 95] width 30 height 2
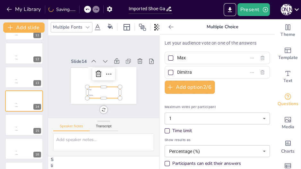
click at [165, 126] on div "Maximum votes per participant 1 1 ​ Time limit Show results as Percentage (%) p…" at bounding box center [217, 146] width 105 height 85
click at [165, 130] on div "Time limit" at bounding box center [167, 130] width 5 height 5
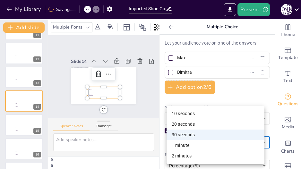
click at [176, 141] on body "My Library Saving...... Imported Shoe Game.pptx Present J D Document fonts Popu…" at bounding box center [150, 84] width 301 height 169
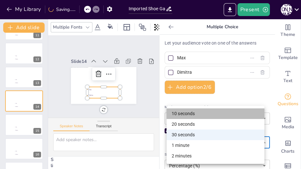
click at [187, 112] on li "10 seconds" at bounding box center [216, 113] width 98 height 11
type input "10"
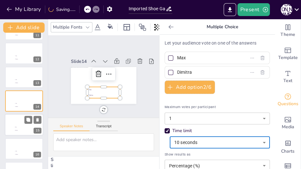
click at [15, 129] on li "Dimitra" at bounding box center [23, 130] width 19 height 3
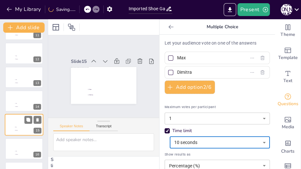
scroll to position [281, 0]
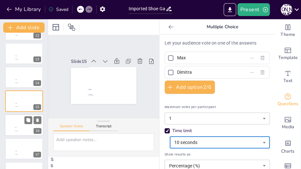
click at [12, 124] on div at bounding box center [24, 125] width 39 height 22
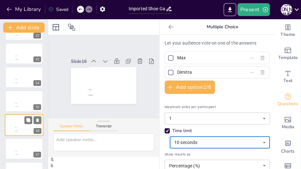
scroll to position [305, 0]
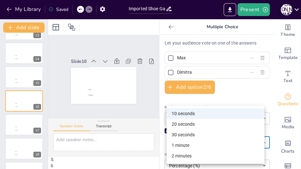
click at [140, 104] on div at bounding box center [150, 84] width 301 height 169
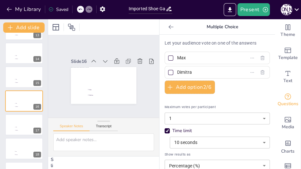
click at [168, 27] on icon at bounding box center [170, 27] width 5 height 4
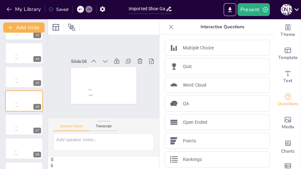
click at [168, 27] on icon at bounding box center [171, 27] width 6 height 6
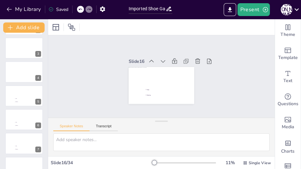
scroll to position [48, 0]
